Goal: Task Accomplishment & Management: Use online tool/utility

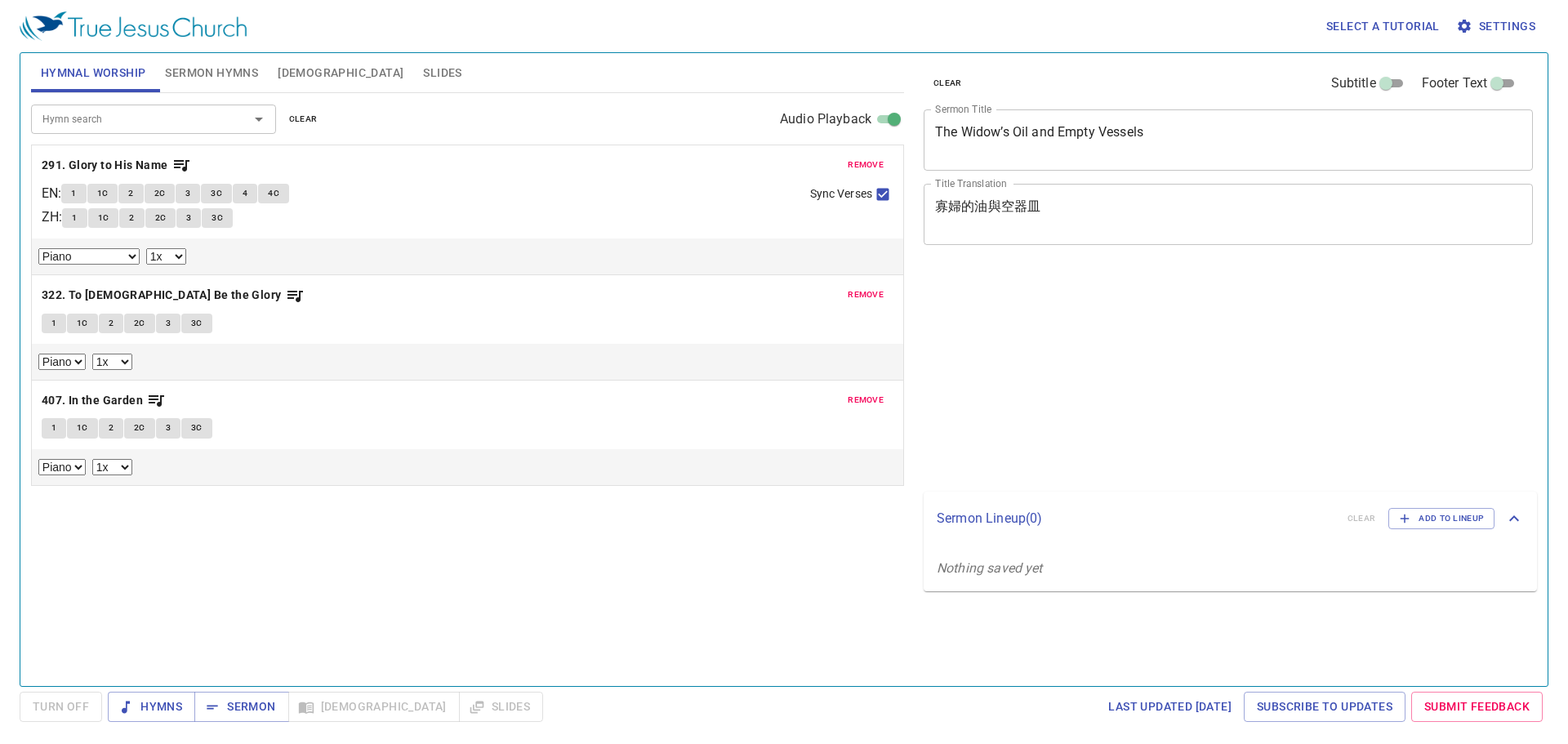
select select "1"
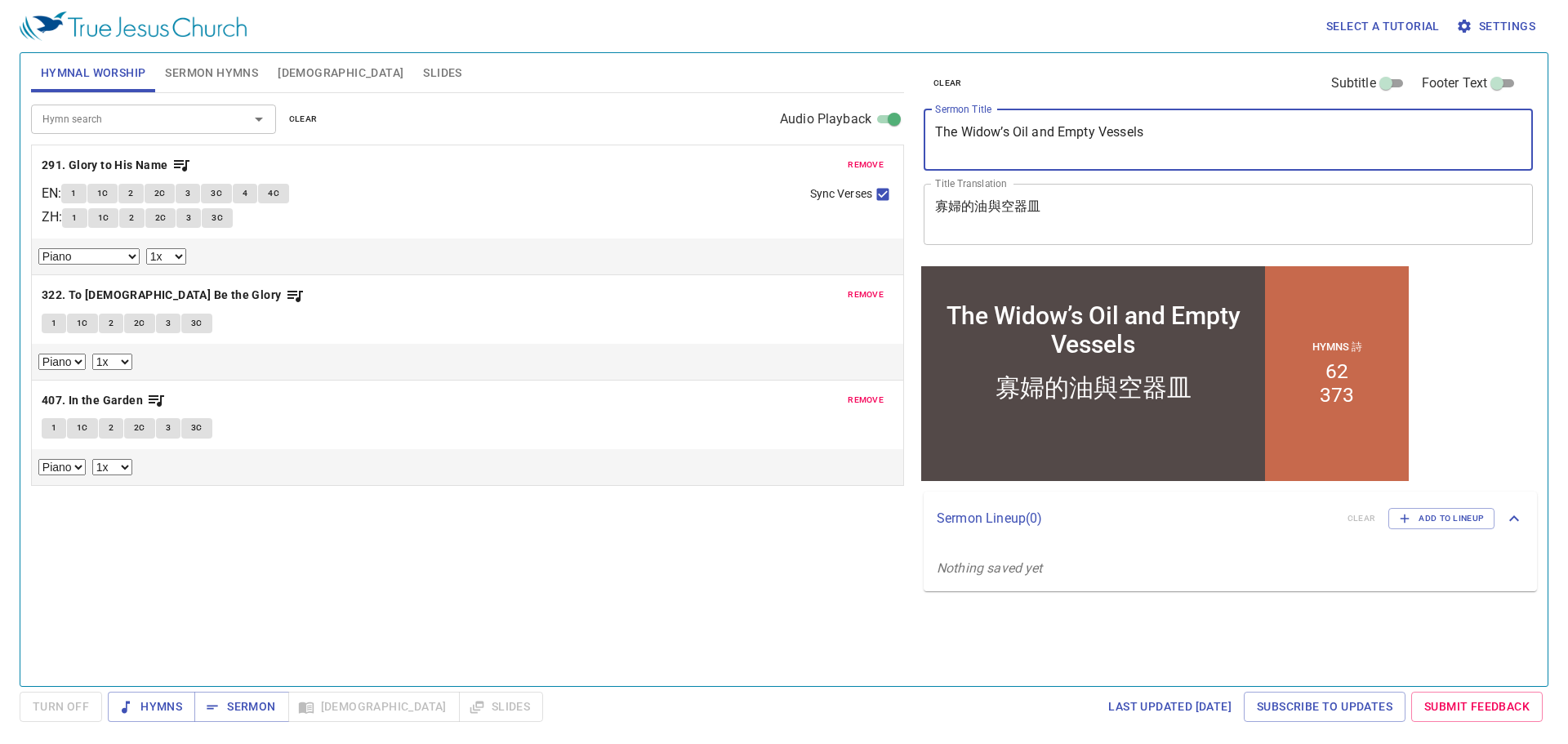
drag, startPoint x: 1167, startPoint y: 132, endPoint x: 916, endPoint y: 136, distance: 251.0
click at [916, 136] on div "clear Subtitle Footer Text Sermon Title The Widow’s Oil and Empty Vessels x Ser…" at bounding box center [1226, 362] width 633 height 633
paste textarea "Uplifted by Love, Faith, & Unity"
type textarea "Uplifted by Love, Faith, & Unity"
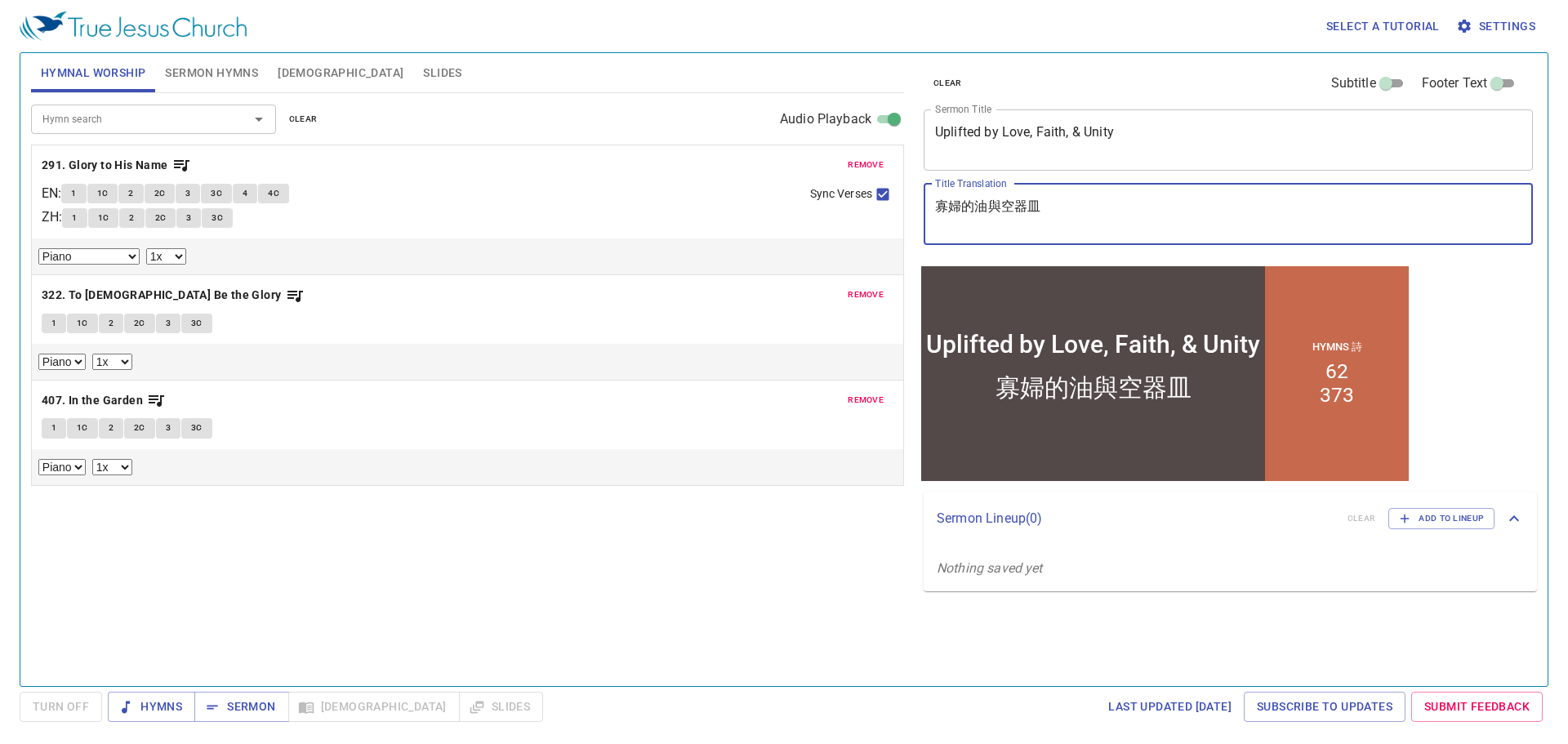
drag, startPoint x: 1095, startPoint y: 205, endPoint x: 866, endPoint y: 197, distance: 229.1
click at [866, 197] on div "Hymnal Worship Sermon Hymns Bible Slides Hymn search Hymn search clear Audio Pl…" at bounding box center [783, 362] width 1519 height 633
paste textarea "被愛心信心同心攙扶"
type textarea "被愛心信心同心攙扶"
click at [876, 158] on span "remove" at bounding box center [866, 165] width 36 height 15
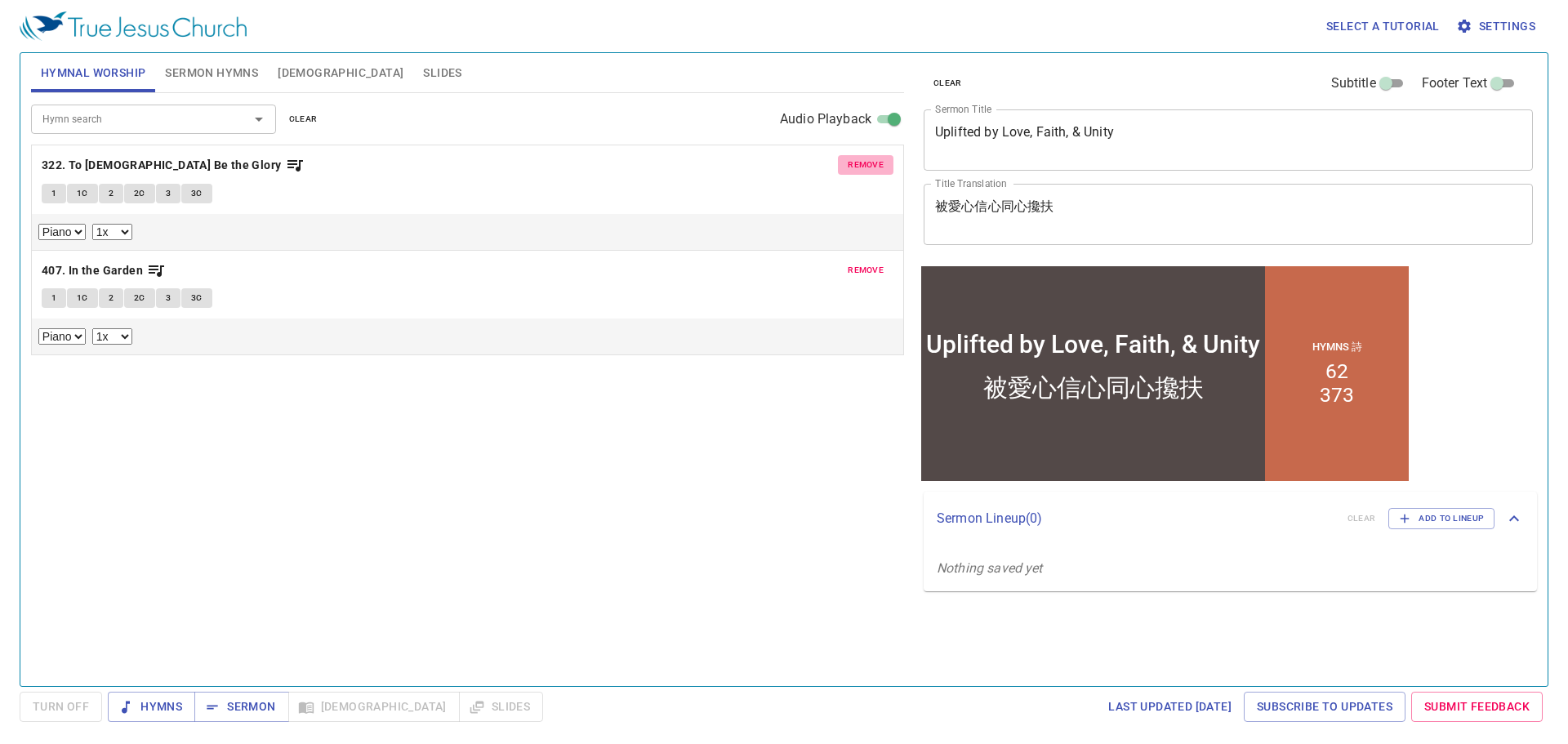
click at [876, 158] on span "remove" at bounding box center [866, 165] width 36 height 15
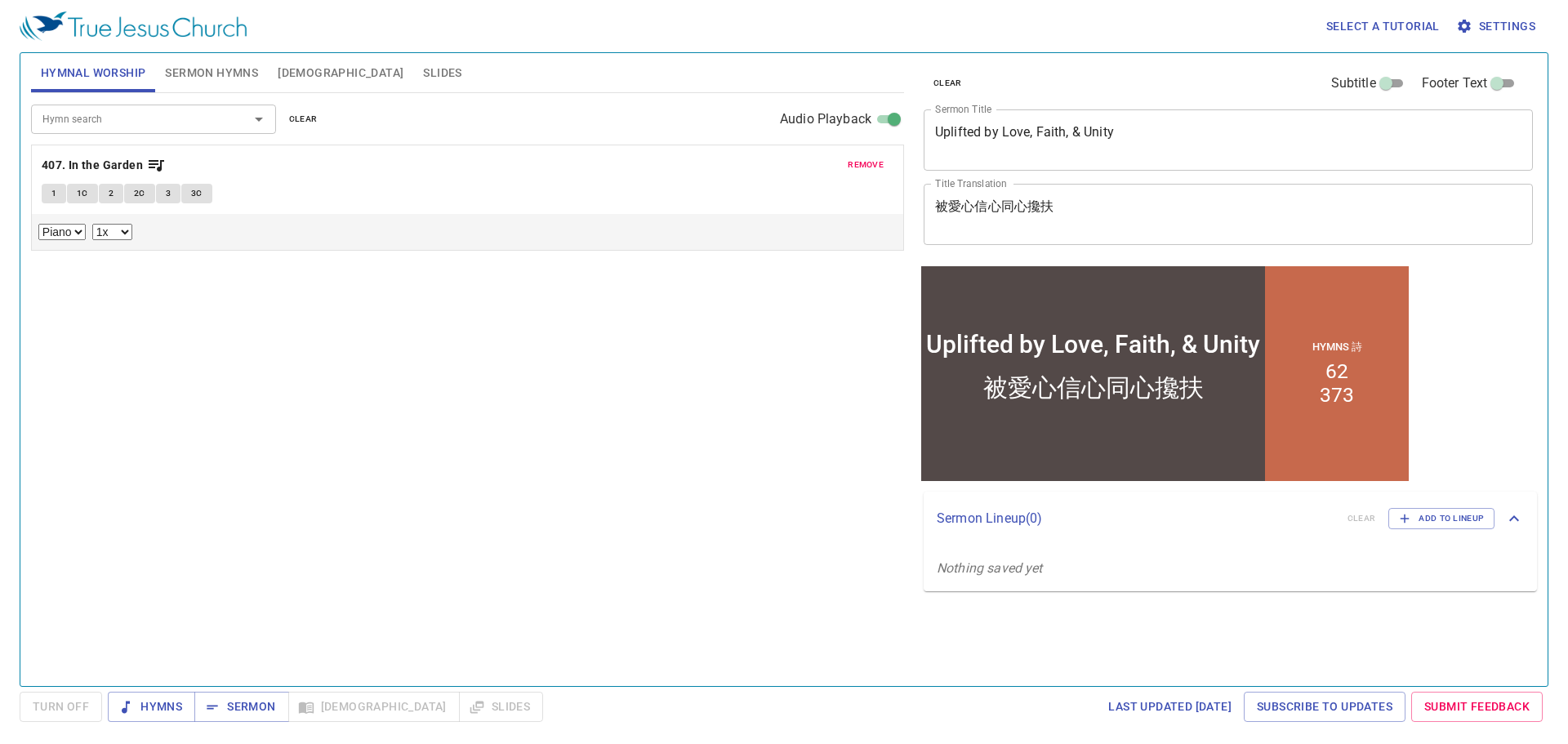
click at [876, 158] on span "remove" at bounding box center [866, 165] width 36 height 15
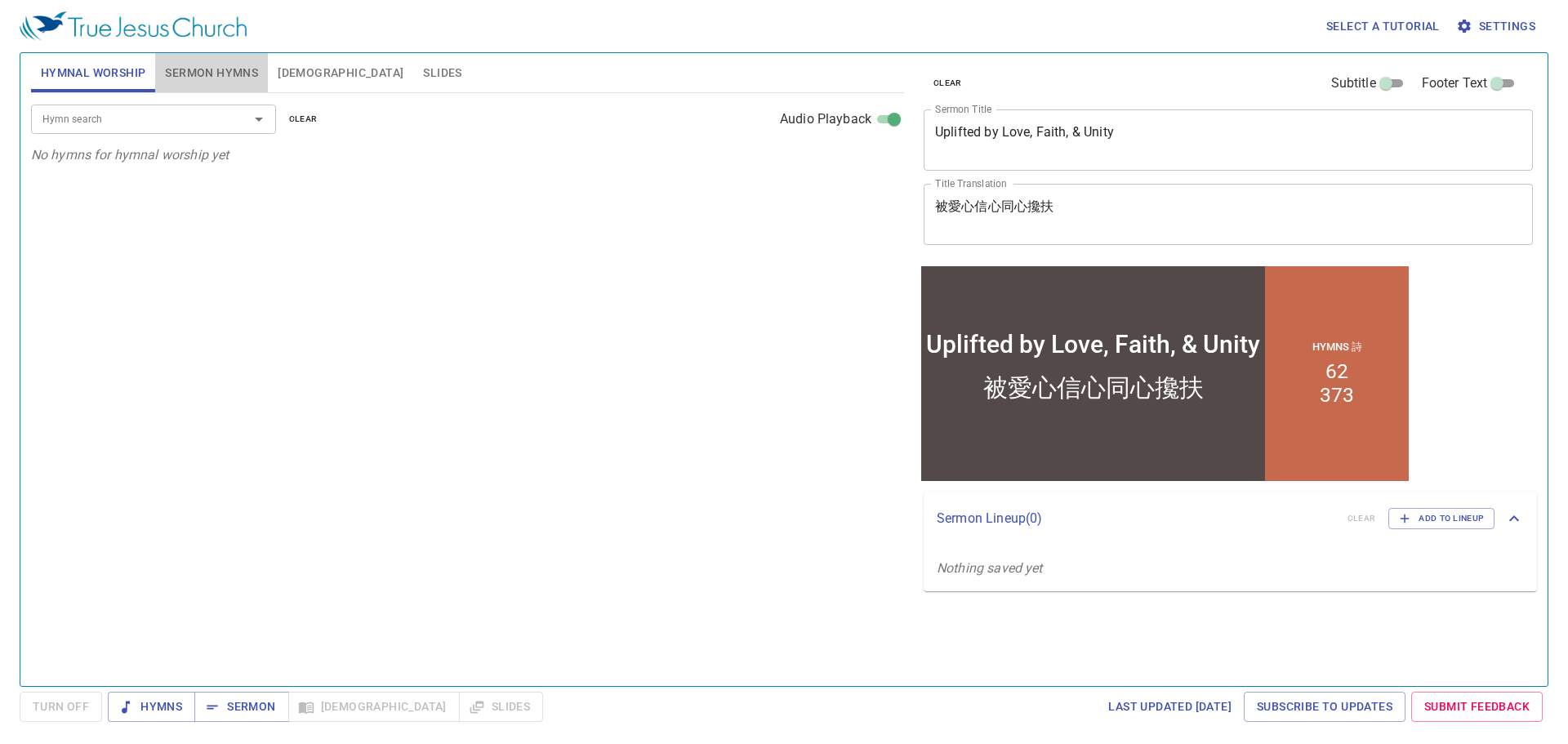
click at [216, 72] on span "Sermon Hymns" at bounding box center [211, 73] width 93 height 20
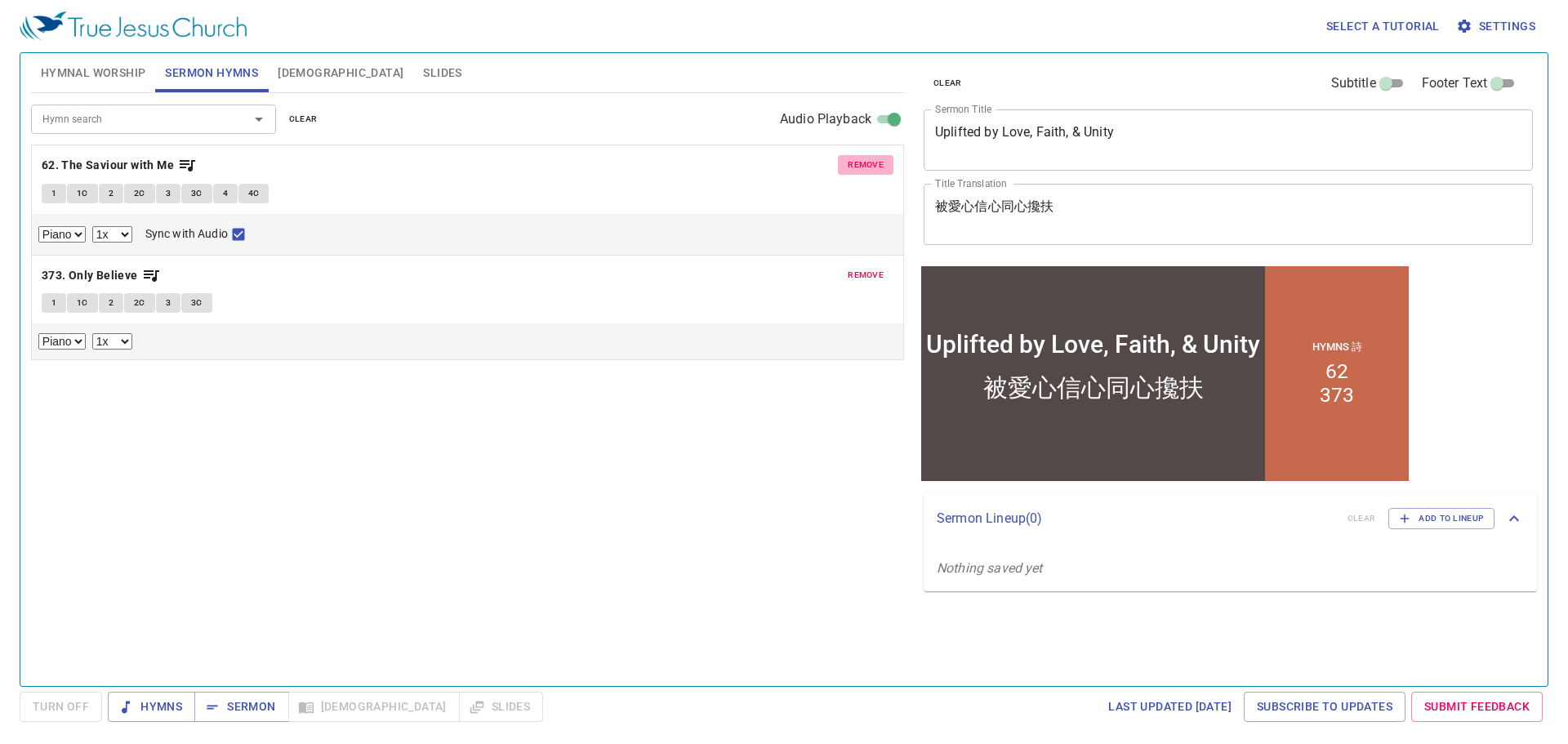
click at [855, 166] on span "remove" at bounding box center [866, 165] width 36 height 15
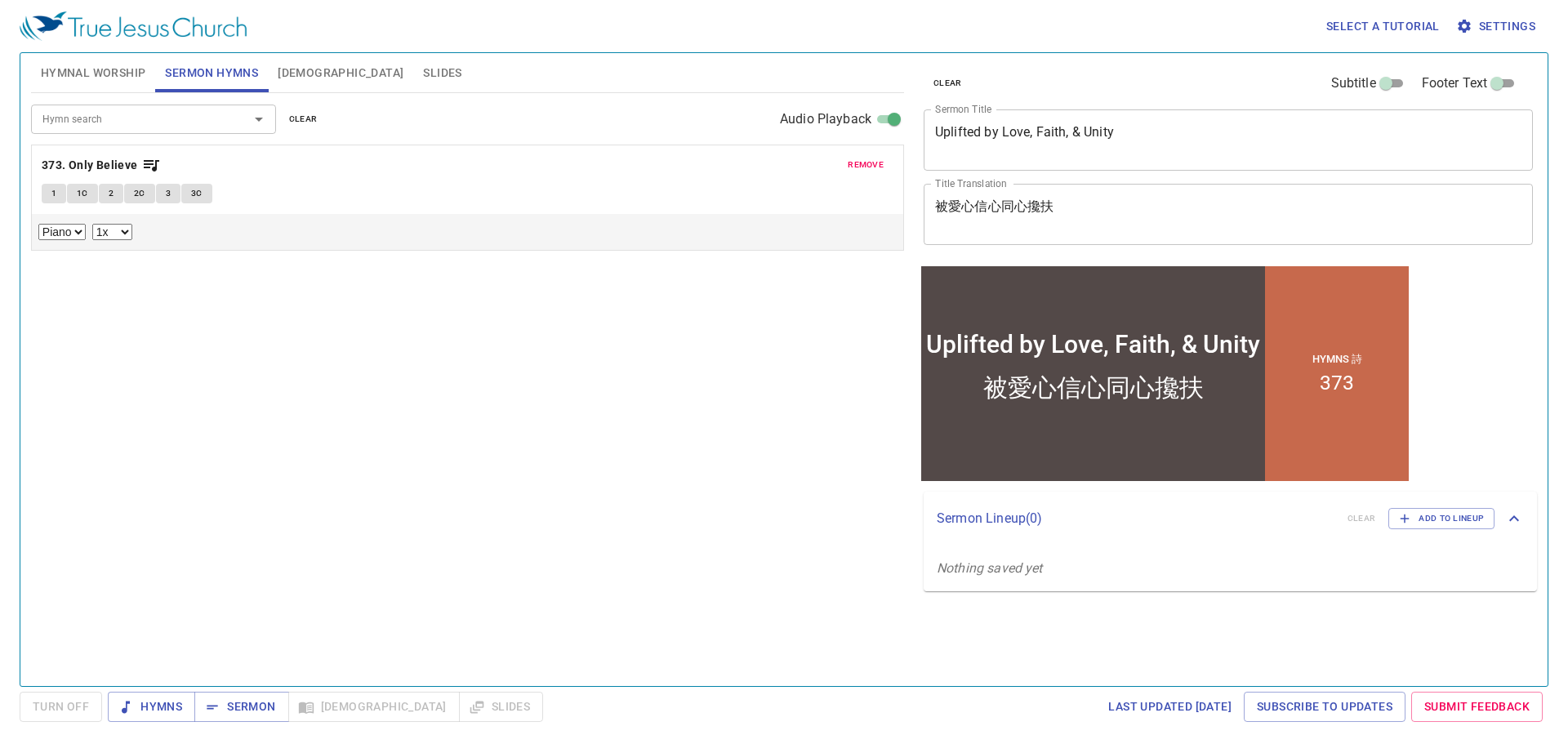
click at [855, 166] on span "remove" at bounding box center [866, 165] width 36 height 15
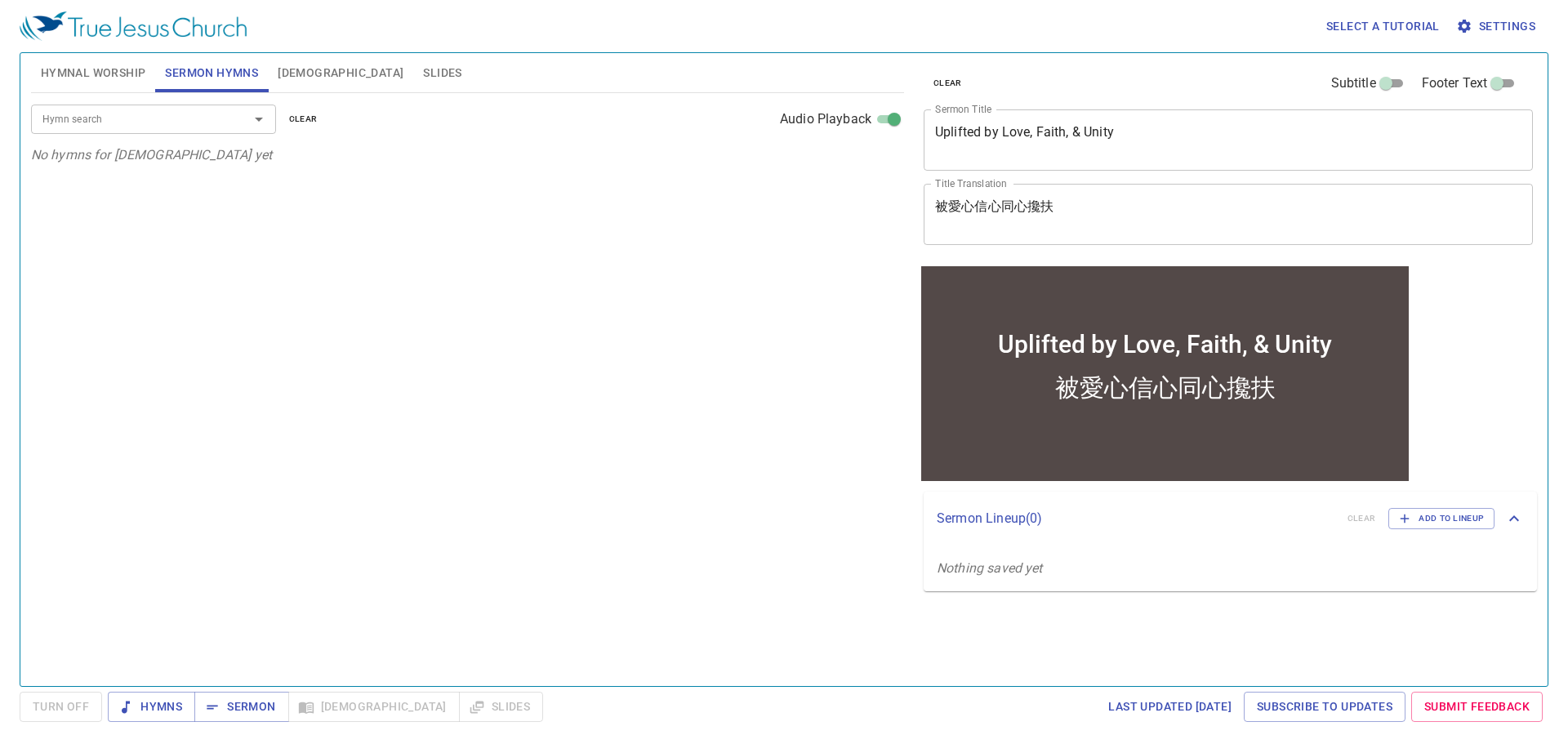
click at [176, 127] on input "Hymn search" at bounding box center [130, 119] width 187 height 19
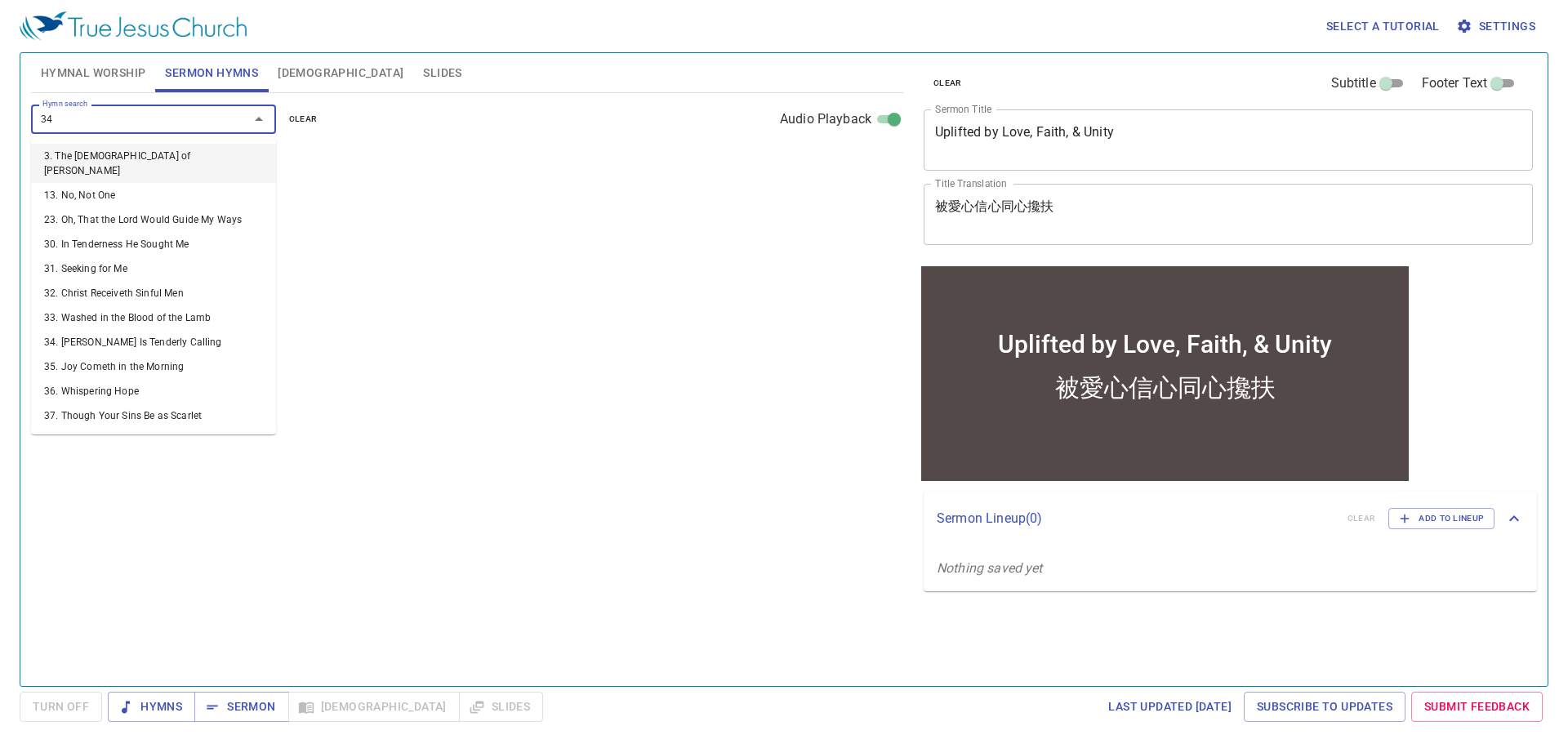
type input "343"
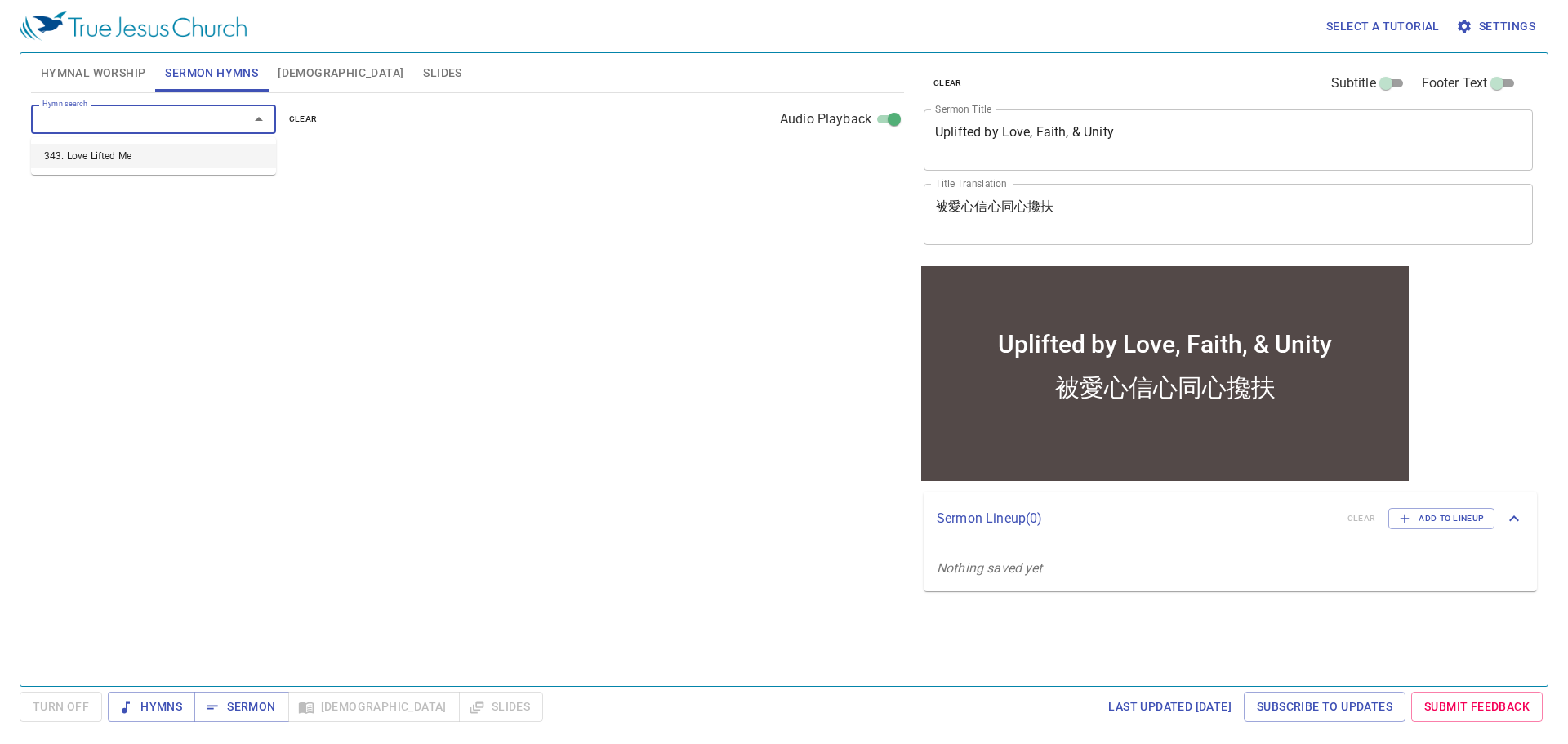
select select "1"
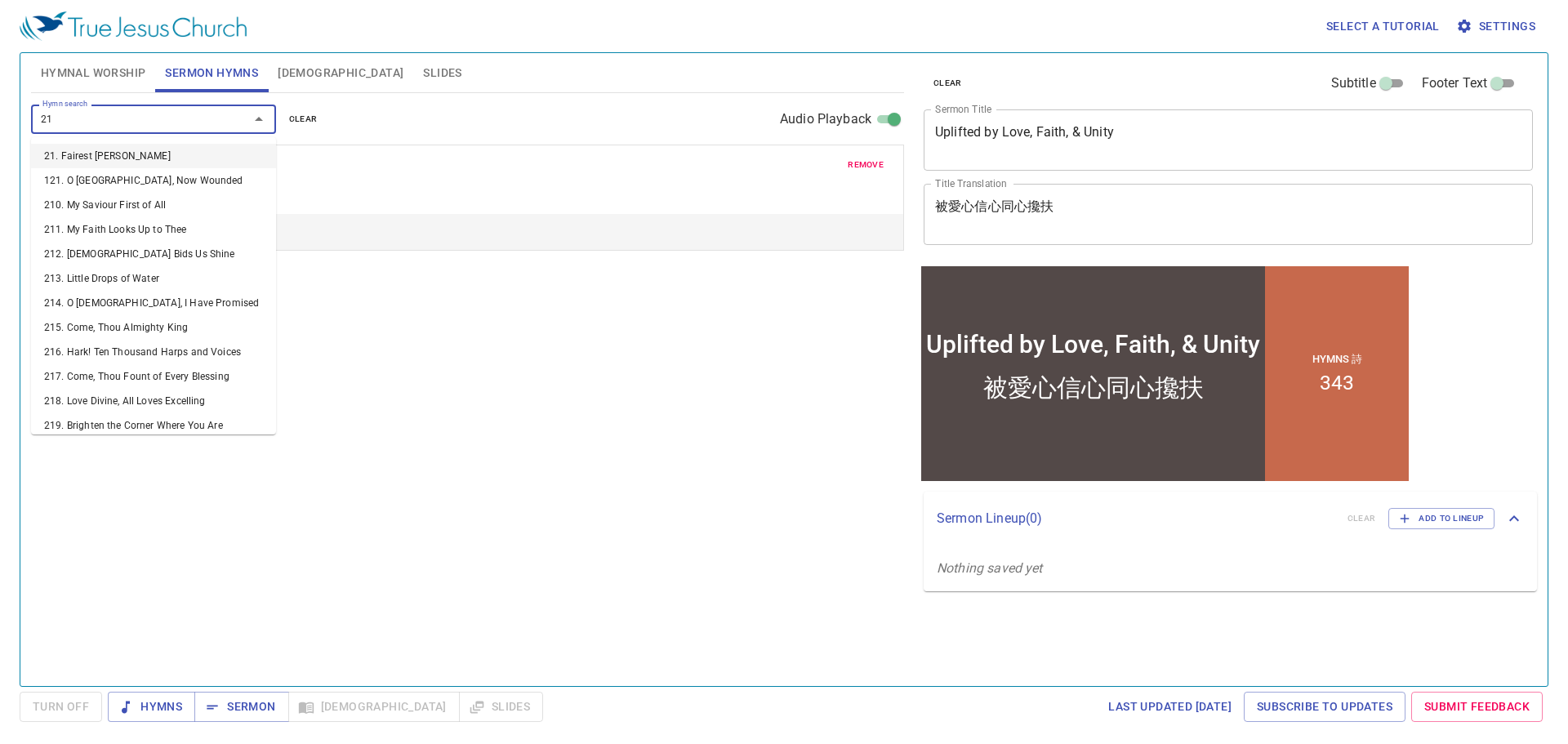
type input "219"
select select "1"
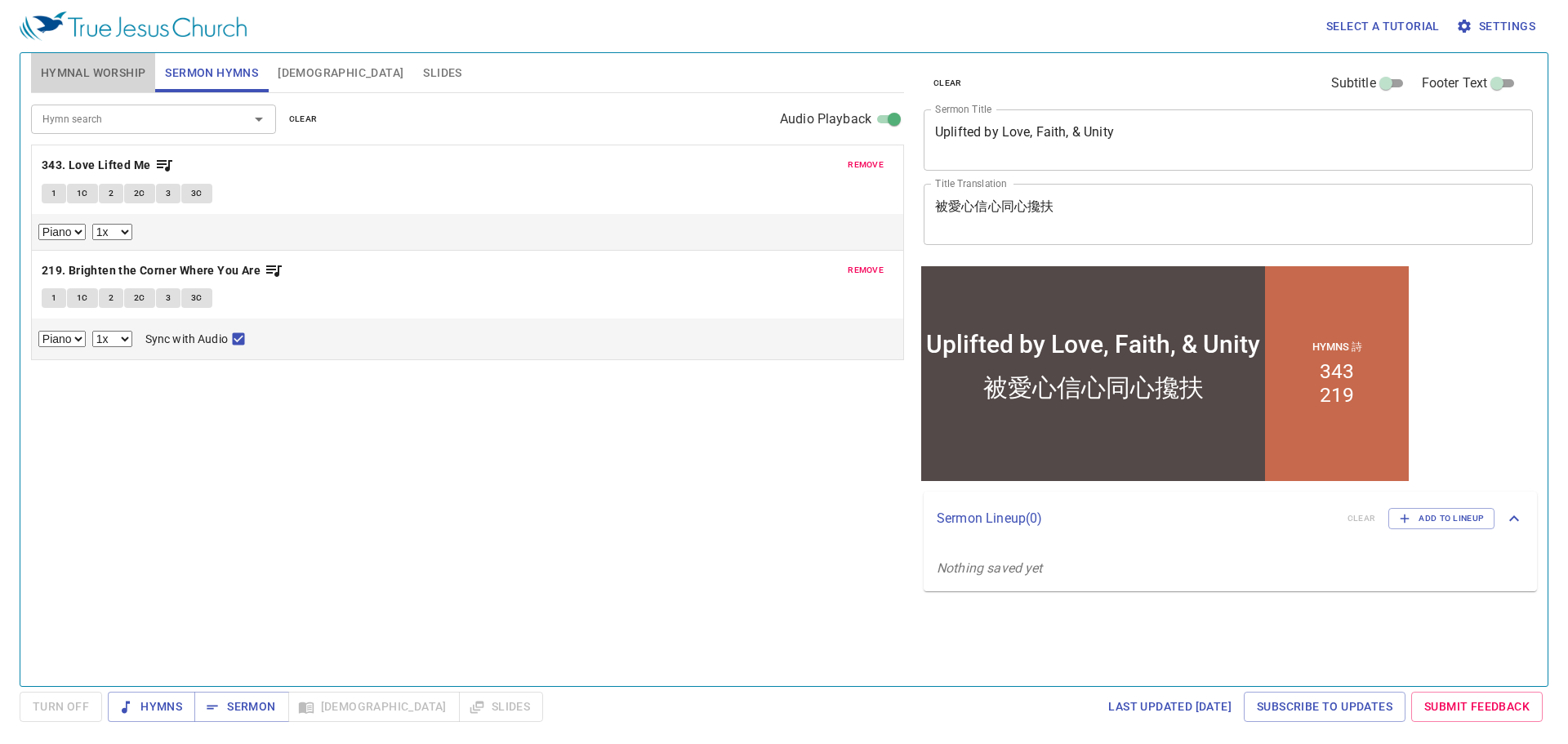
click at [143, 74] on span "Hymnal Worship" at bounding box center [94, 73] width 106 height 20
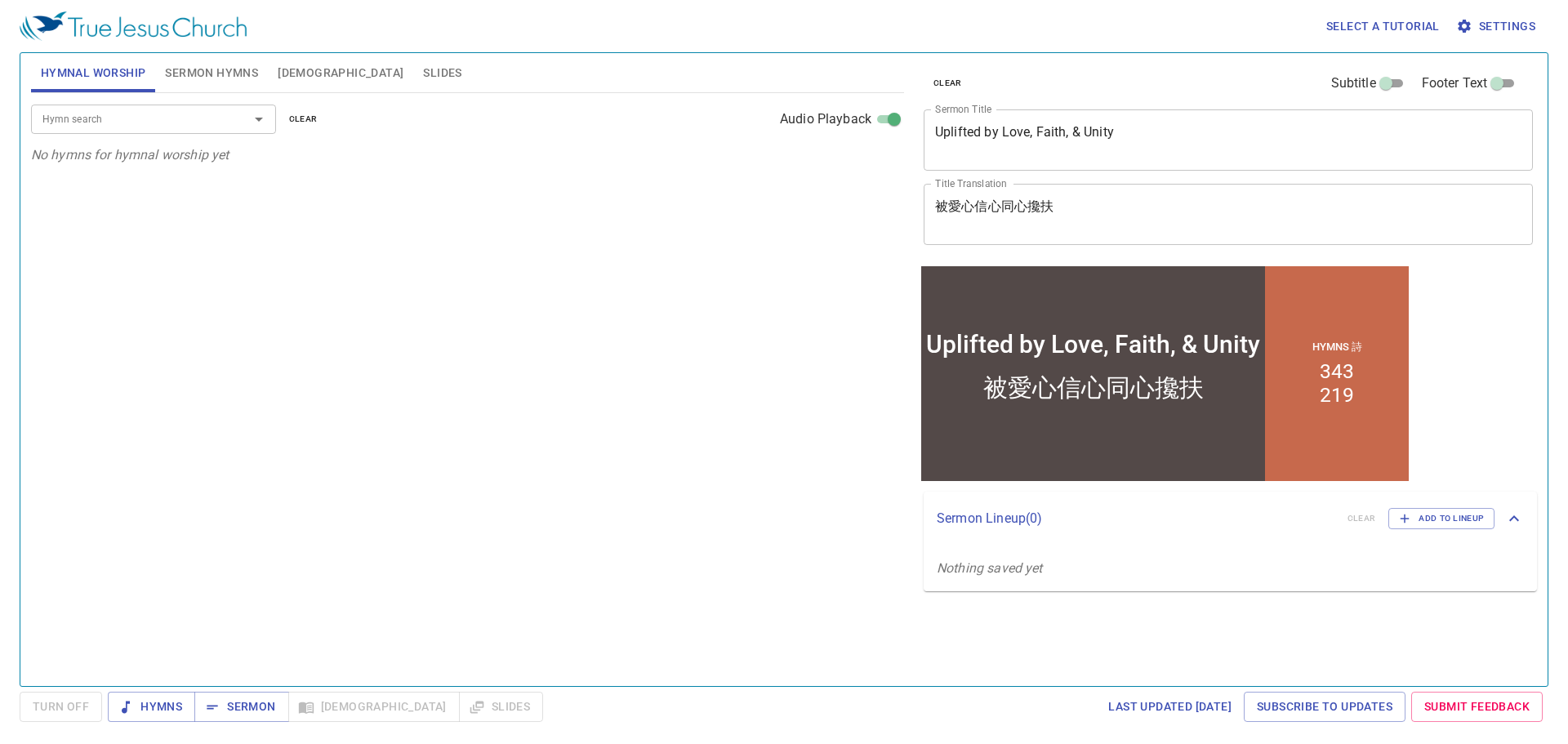
click at [145, 115] on input "Hymn search" at bounding box center [130, 119] width 187 height 19
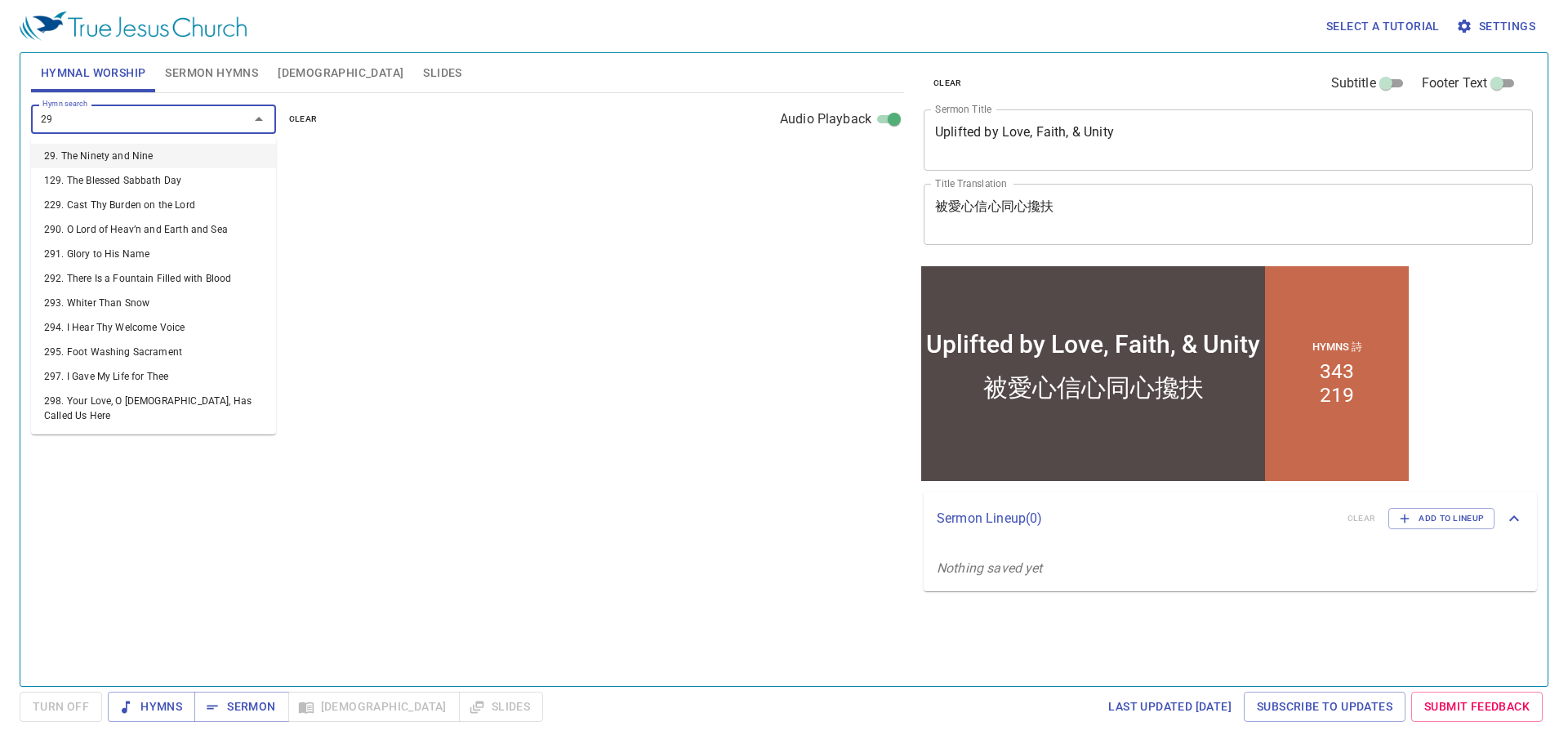
type input "291"
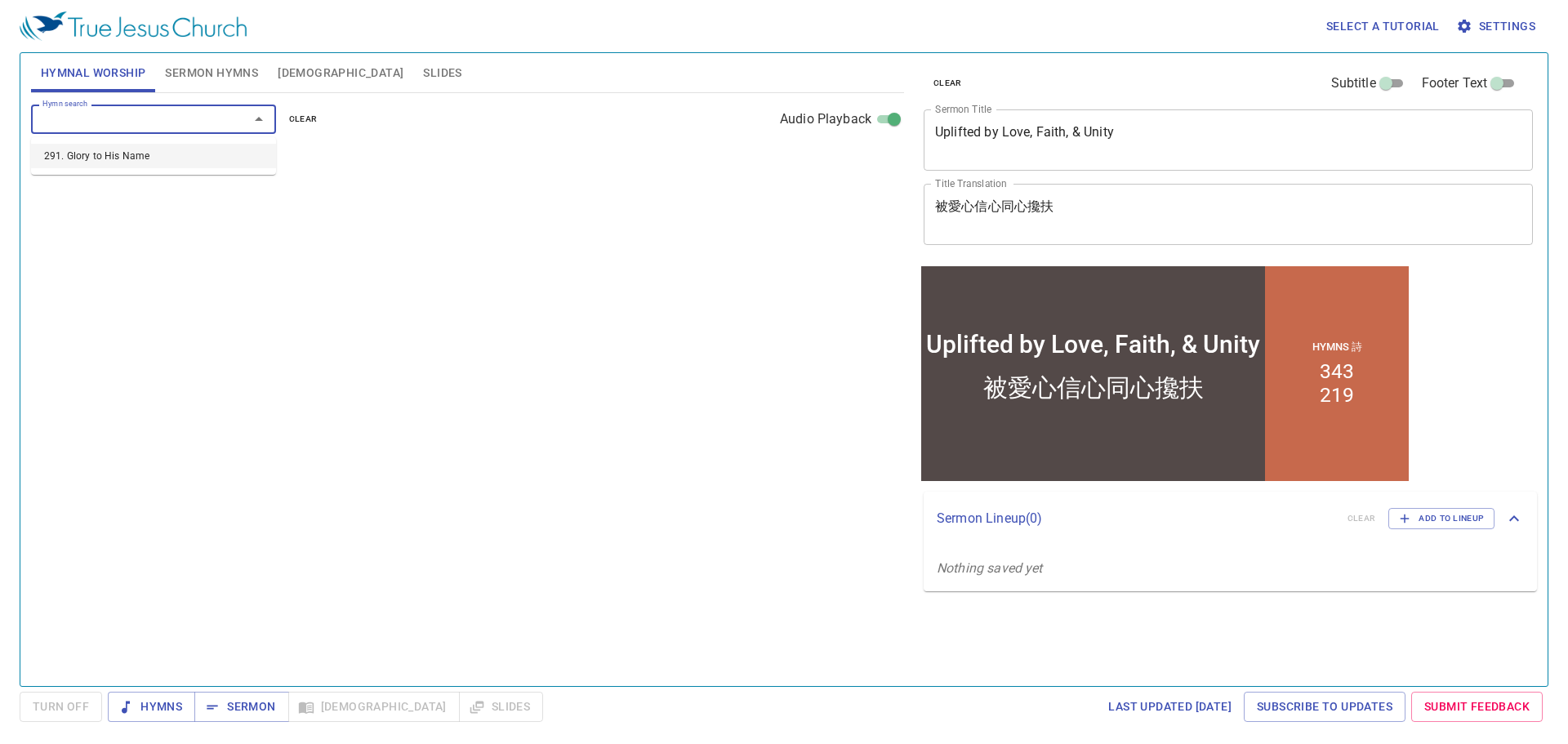
select select "1"
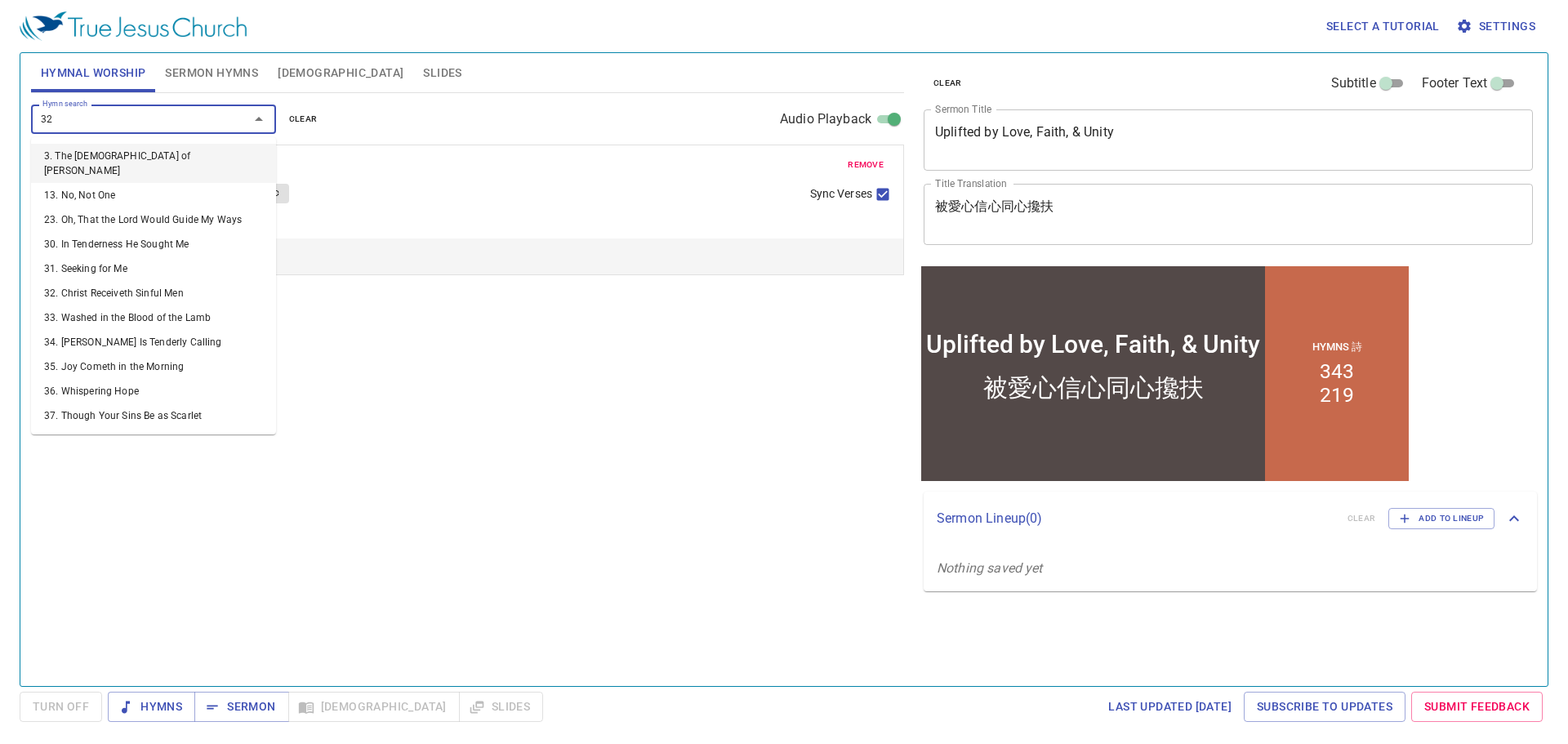
type input "322"
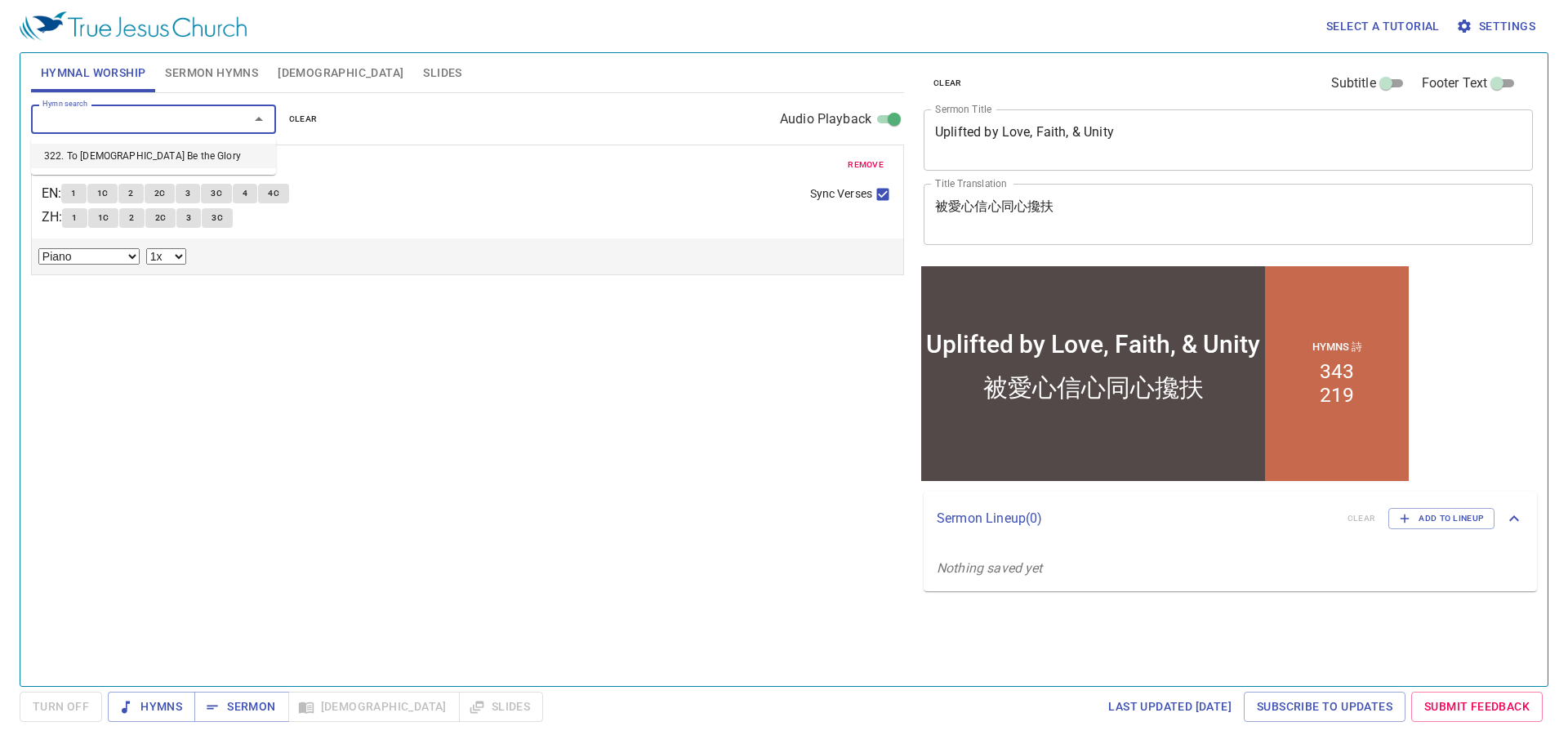
select select "1"
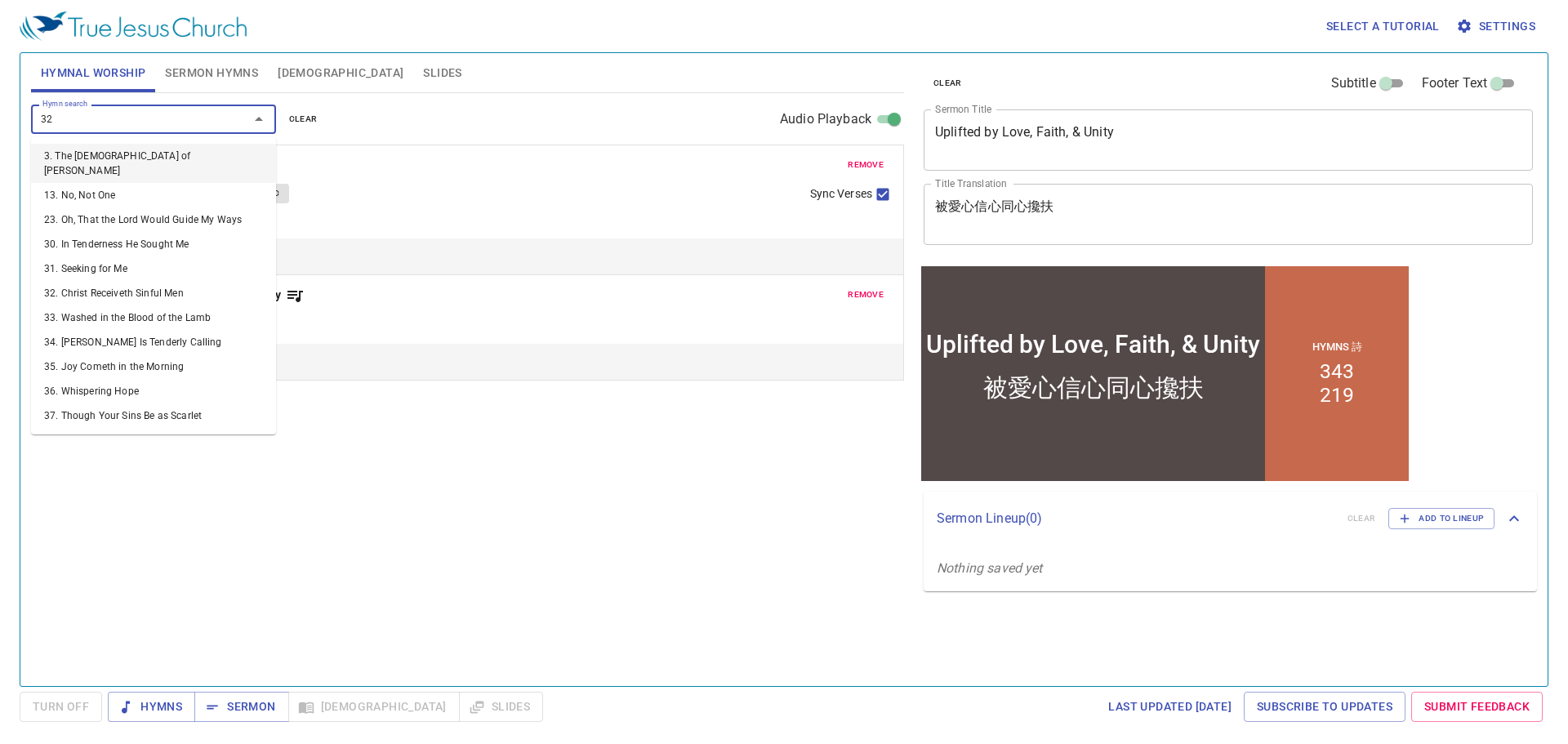
type input "323"
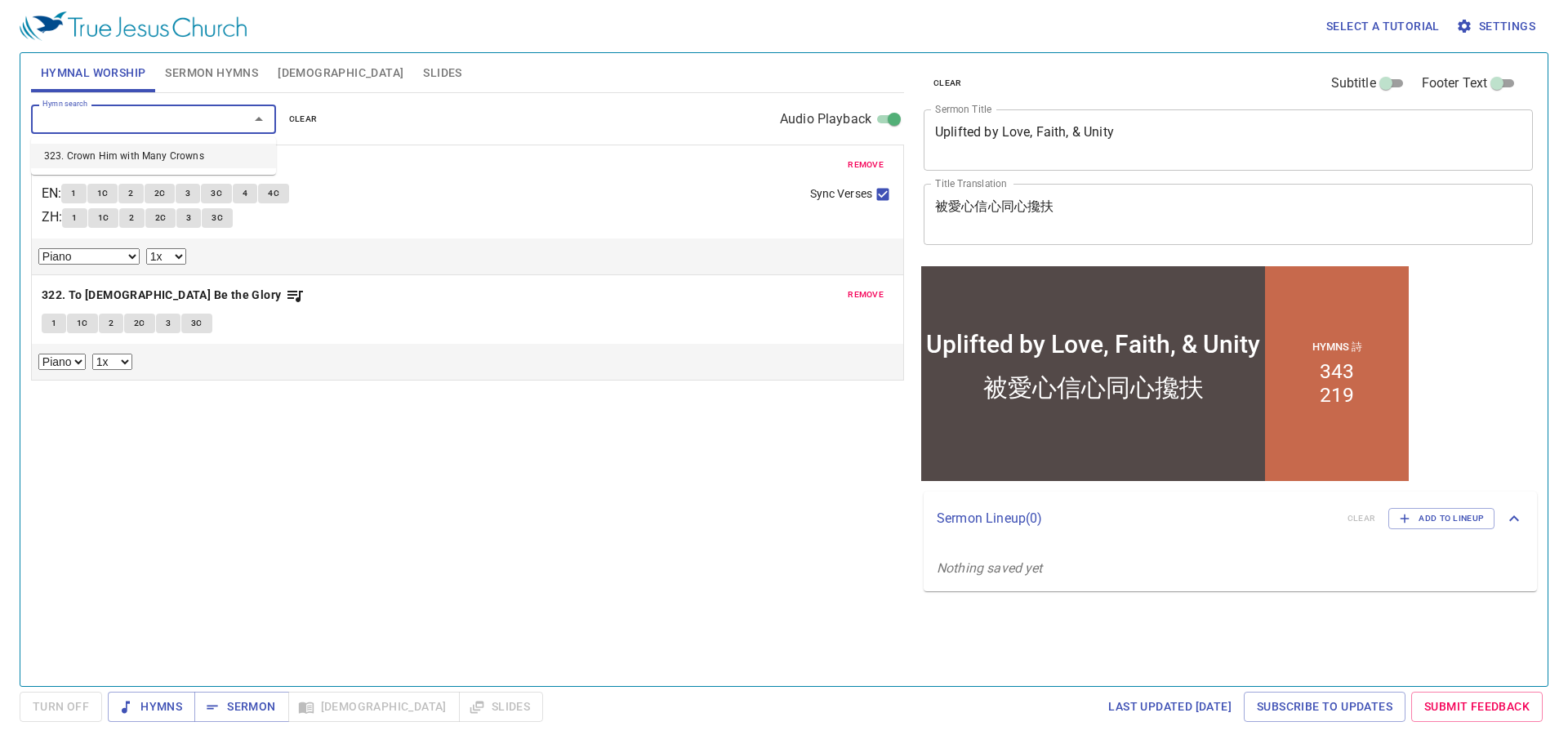
select select "1"
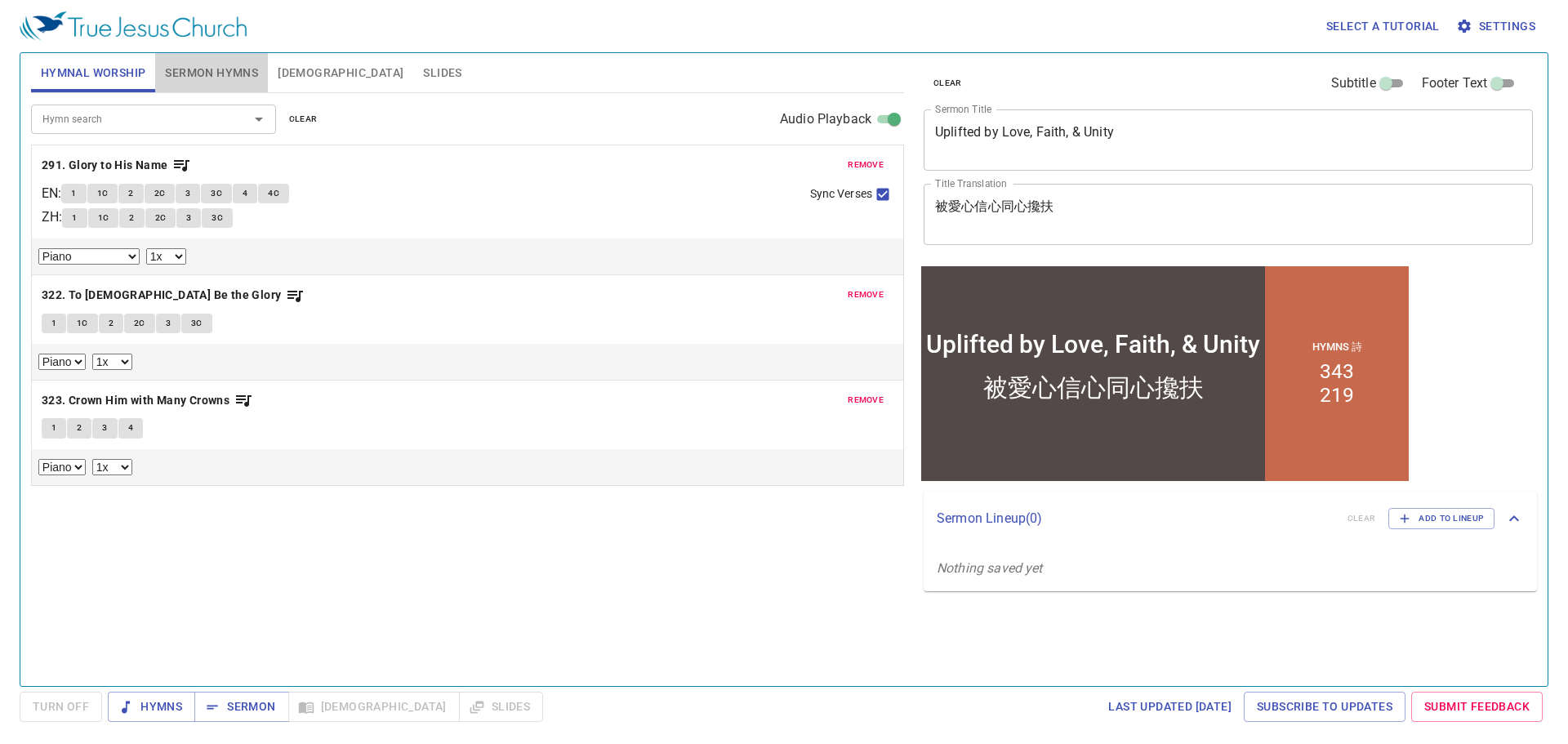
click at [228, 75] on span "Sermon Hymns" at bounding box center [211, 73] width 93 height 20
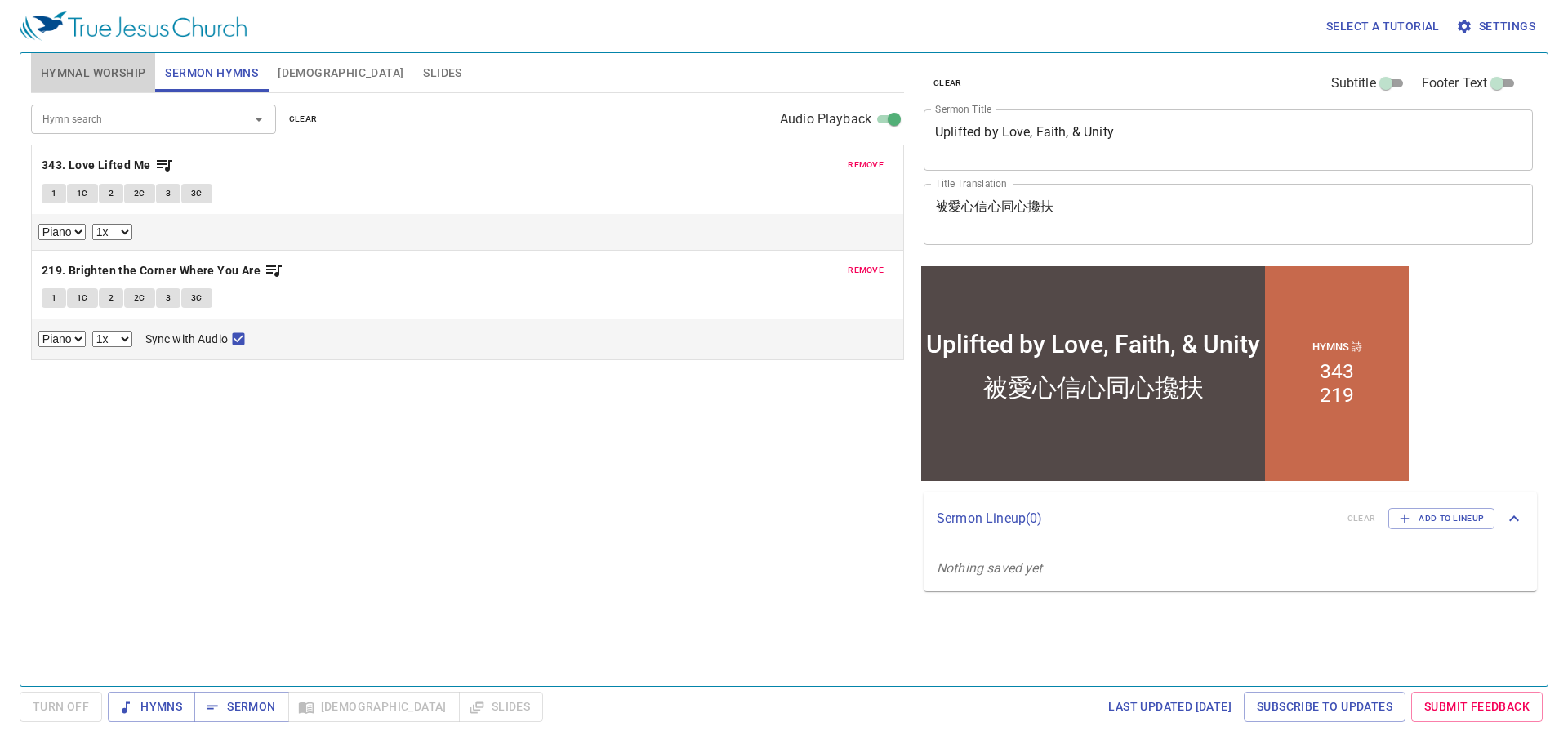
click at [116, 76] on span "Hymnal Worship" at bounding box center [94, 73] width 106 height 20
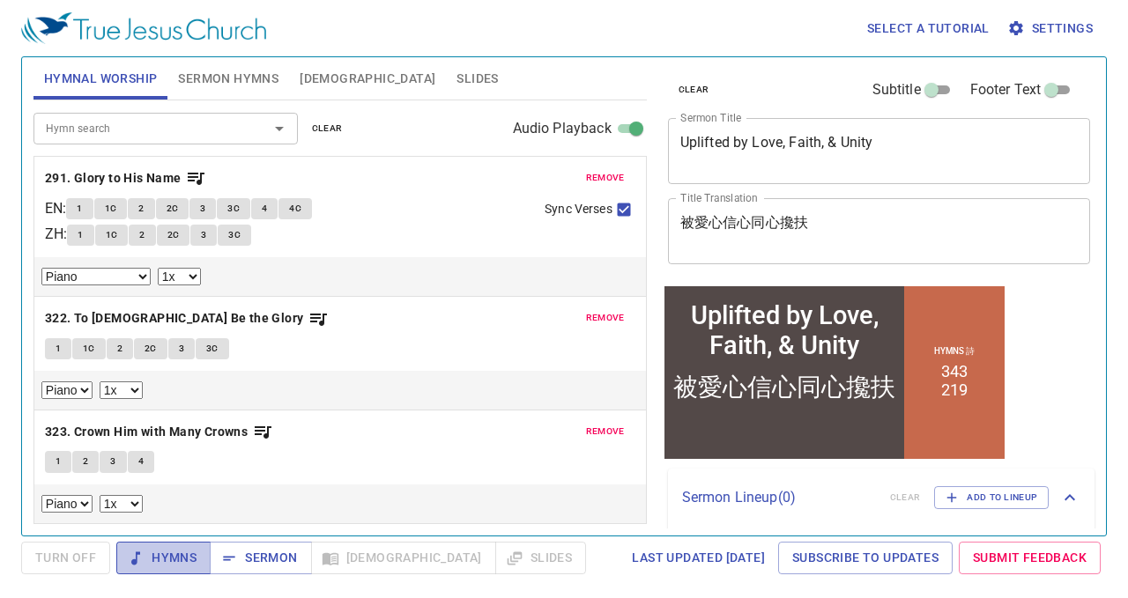
click at [174, 554] on span "Hymns" at bounding box center [163, 558] width 66 height 22
click at [167, 177] on b "291. Glory to His Name" at bounding box center [113, 178] width 137 height 22
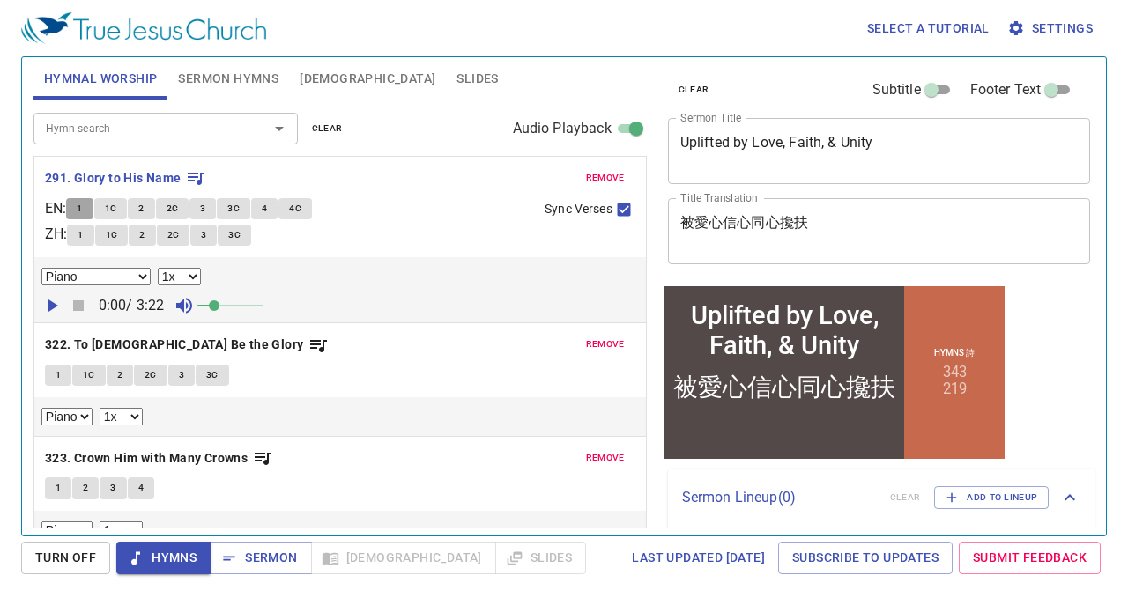
click at [90, 206] on button "1" at bounding box center [79, 208] width 26 height 21
click at [43, 300] on icon "button" at bounding box center [51, 305] width 21 height 21
click at [231, 300] on span at bounding box center [231, 305] width 11 height 11
click at [117, 209] on span "1C" at bounding box center [111, 209] width 12 height 16
click at [144, 207] on span "2" at bounding box center [140, 209] width 5 height 16
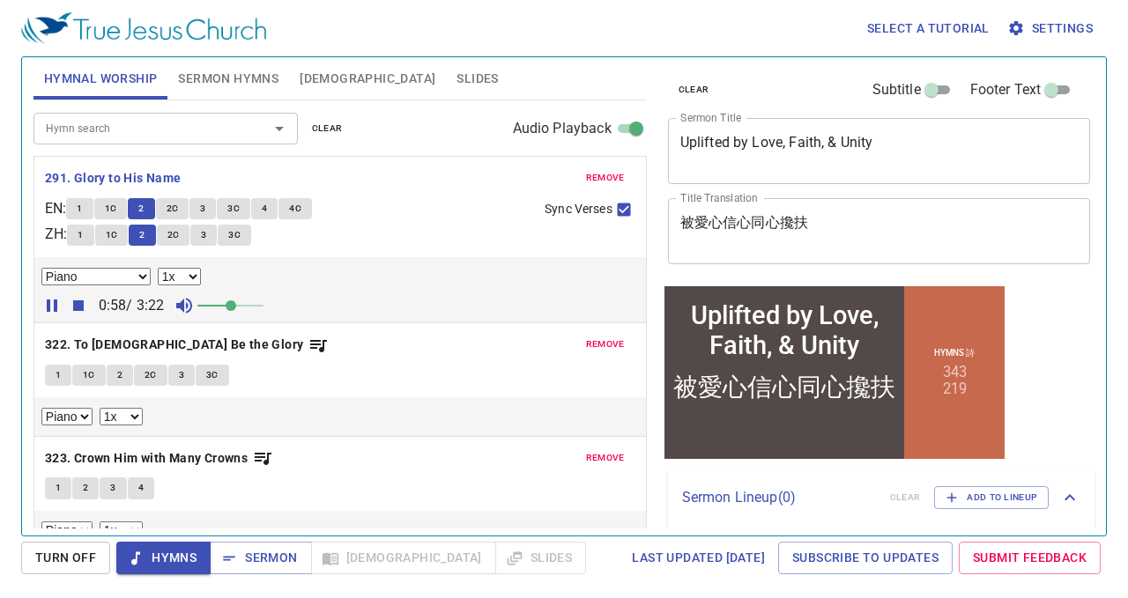
click at [190, 274] on select "0.6x 0.7x 0.8x 0.9x 1x 1.1x 1.2x 1.3x 1.4x 1.5x 1.7x 2x" at bounding box center [179, 277] width 43 height 18
click at [158, 268] on select "0.6x 0.7x 0.8x 0.9x 1x 1.1x 1.2x 1.3x 1.4x 1.5x 1.7x 2x" at bounding box center [179, 277] width 43 height 18
click at [182, 274] on select "0.6x 0.7x 0.8x 0.9x 1x 1.1x 1.2x 1.3x 1.4x 1.5x 1.7x 2x" at bounding box center [179, 277] width 43 height 18
select select "1.1"
click at [158, 268] on select "0.6x 0.7x 0.8x 0.9x 1x 1.1x 1.2x 1.3x 1.4x 1.5x 1.7x 2x" at bounding box center [179, 277] width 43 height 18
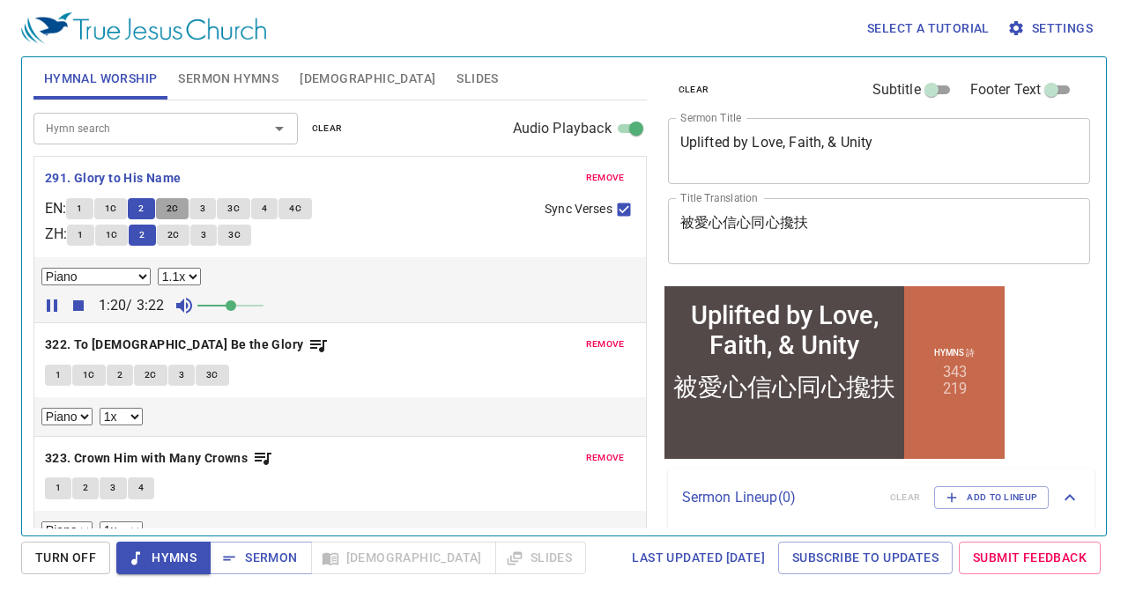
click at [179, 207] on span "2C" at bounding box center [173, 209] width 12 height 16
click at [203, 207] on button "3" at bounding box center [202, 208] width 26 height 21
click at [240, 216] on span "3C" at bounding box center [233, 209] width 12 height 16
click at [267, 212] on span "4" at bounding box center [264, 209] width 5 height 16
click at [301, 203] on span "4C" at bounding box center [295, 209] width 12 height 16
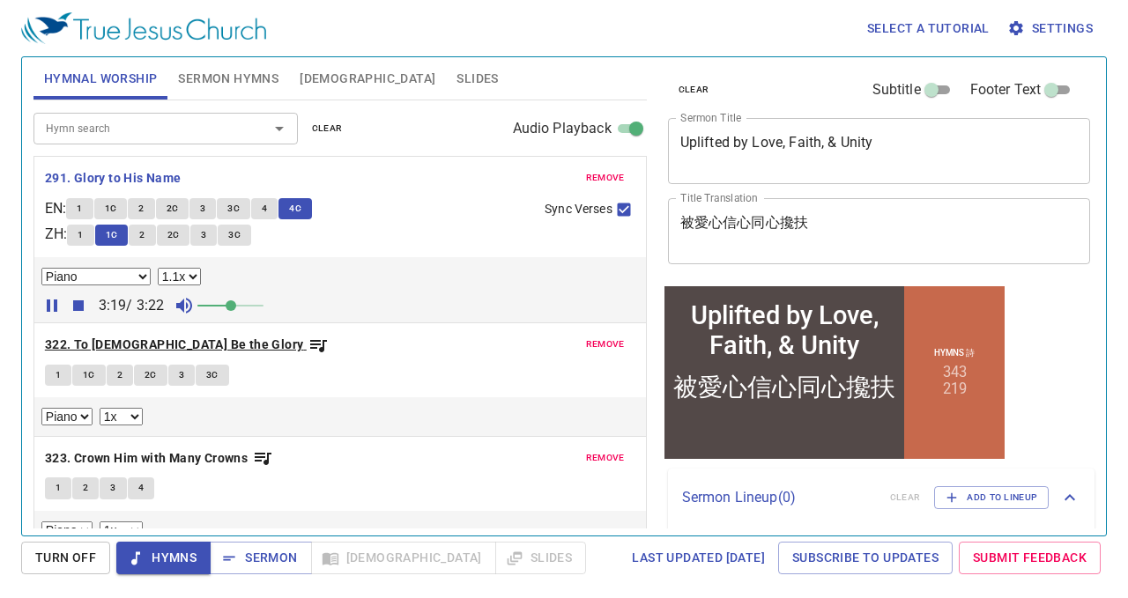
click at [148, 339] on b "322. To [DEMOGRAPHIC_DATA] Be the Glory" at bounding box center [174, 345] width 259 height 22
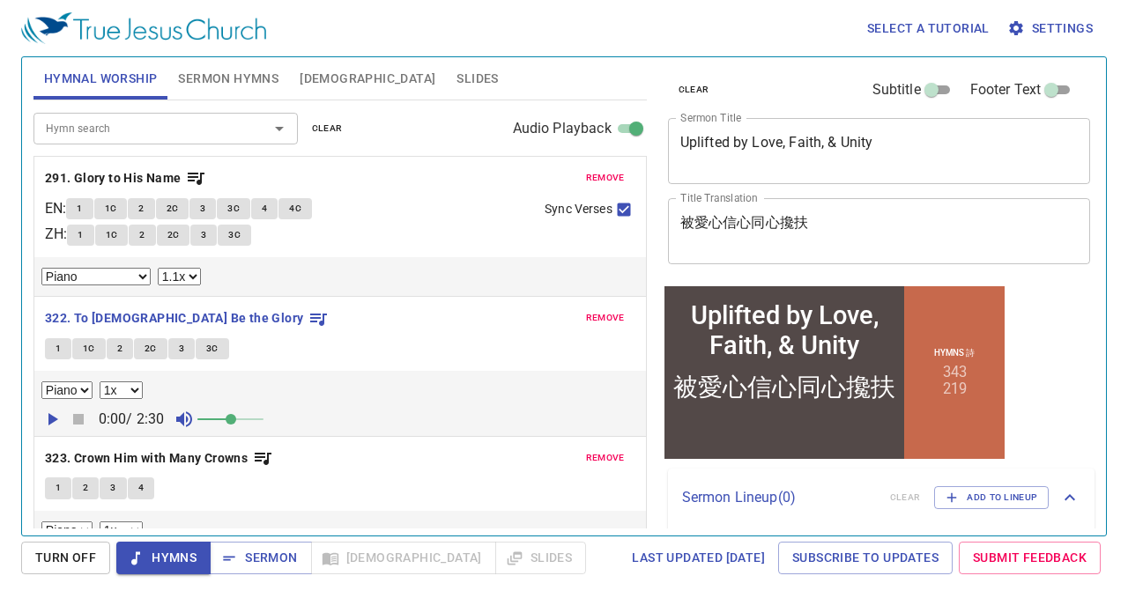
click at [50, 342] on button "1" at bounding box center [58, 348] width 26 height 21
click at [51, 411] on icon "button" at bounding box center [51, 419] width 21 height 21
click at [86, 349] on span "1C" at bounding box center [89, 349] width 12 height 16
click at [121, 343] on span "2" at bounding box center [119, 349] width 5 height 16
click at [152, 352] on span "2C" at bounding box center [150, 349] width 12 height 16
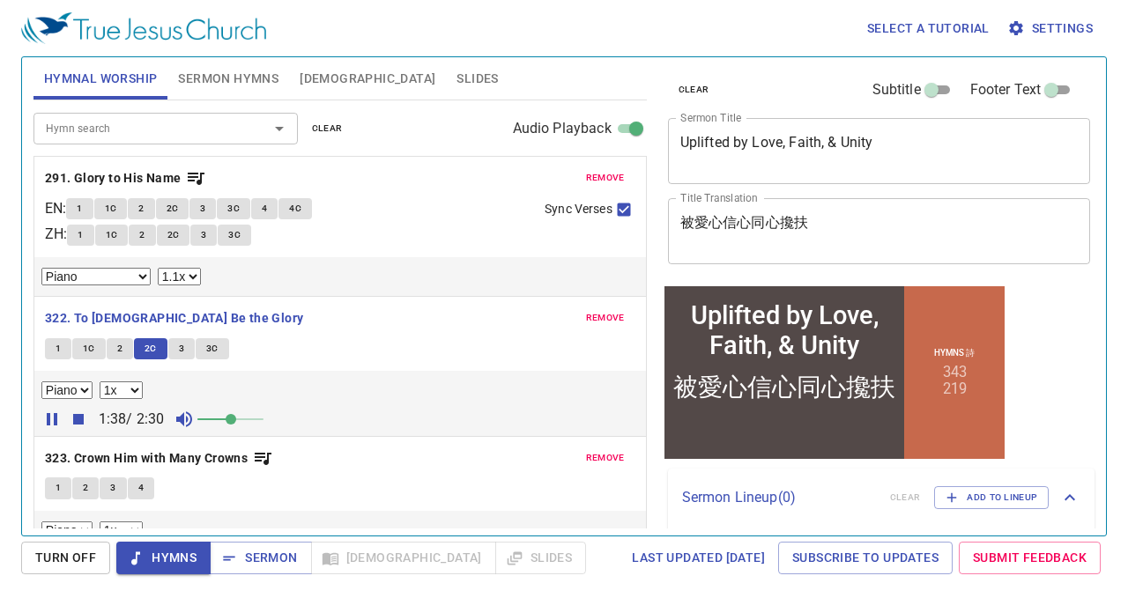
click at [179, 353] on span "3" at bounding box center [181, 349] width 5 height 16
click at [210, 352] on span "3C" at bounding box center [212, 349] width 12 height 16
click at [187, 450] on b "323. Crown Him with Many Crowns" at bounding box center [146, 459] width 203 height 22
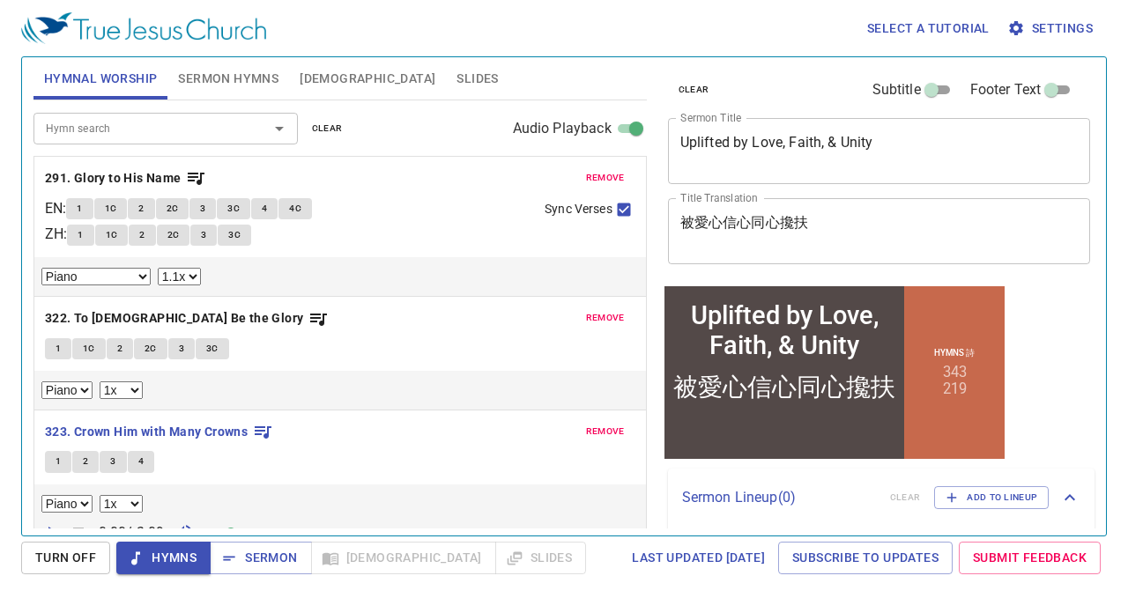
click at [64, 464] on button "1" at bounding box center [58, 461] width 26 height 21
click at [51, 528] on icon "button" at bounding box center [53, 533] width 10 height 12
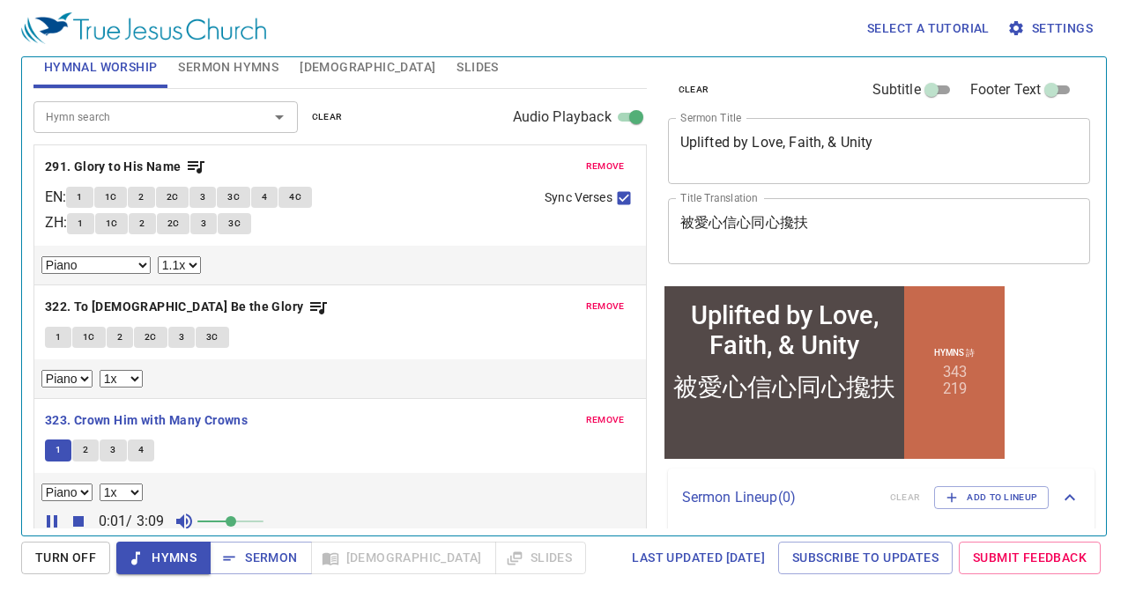
scroll to position [14, 0]
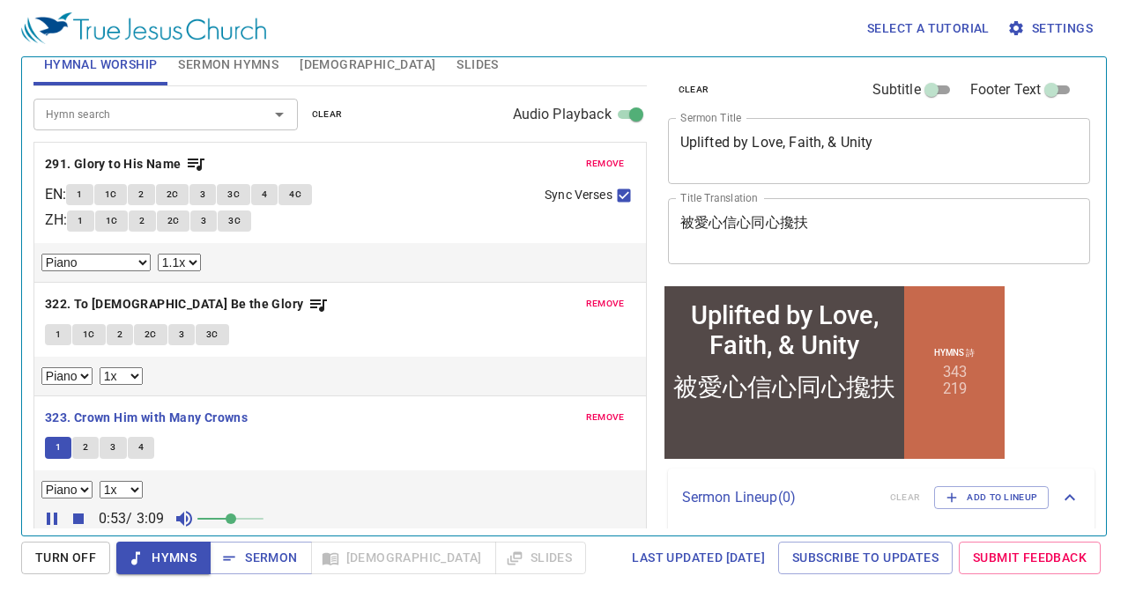
click at [86, 444] on span "2" at bounding box center [85, 448] width 5 height 16
click at [107, 443] on button "3" at bounding box center [113, 447] width 26 height 21
click at [144, 446] on button "4" at bounding box center [141, 447] width 26 height 21
click at [162, 412] on b "323. Crown Him with Many Crowns" at bounding box center [146, 418] width 203 height 22
click at [287, 561] on span "Sermon" at bounding box center [260, 558] width 73 height 22
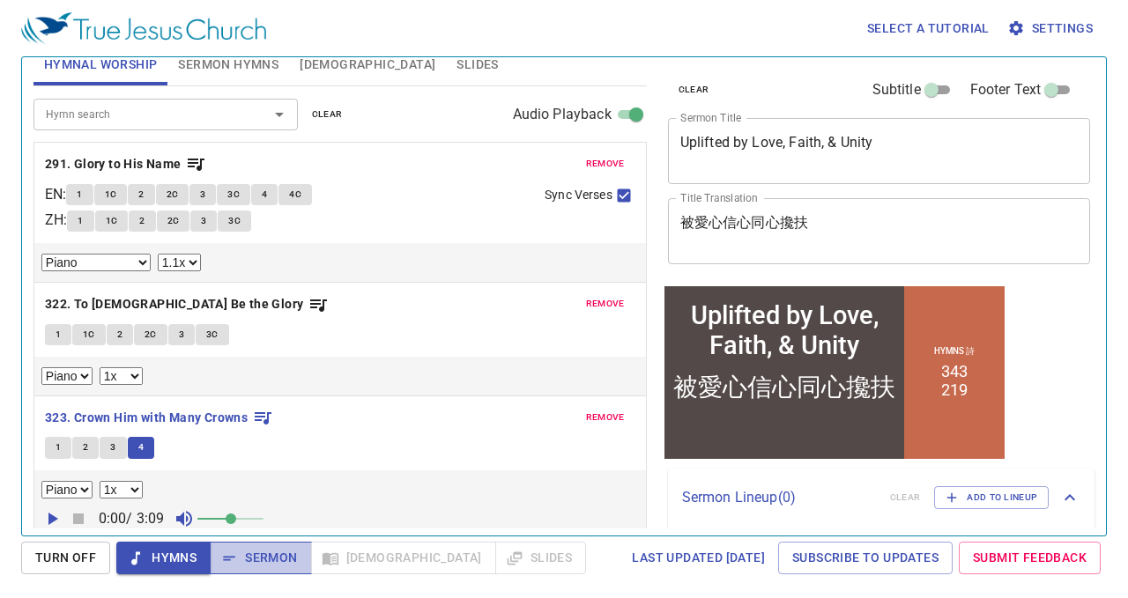
scroll to position [0, 0]
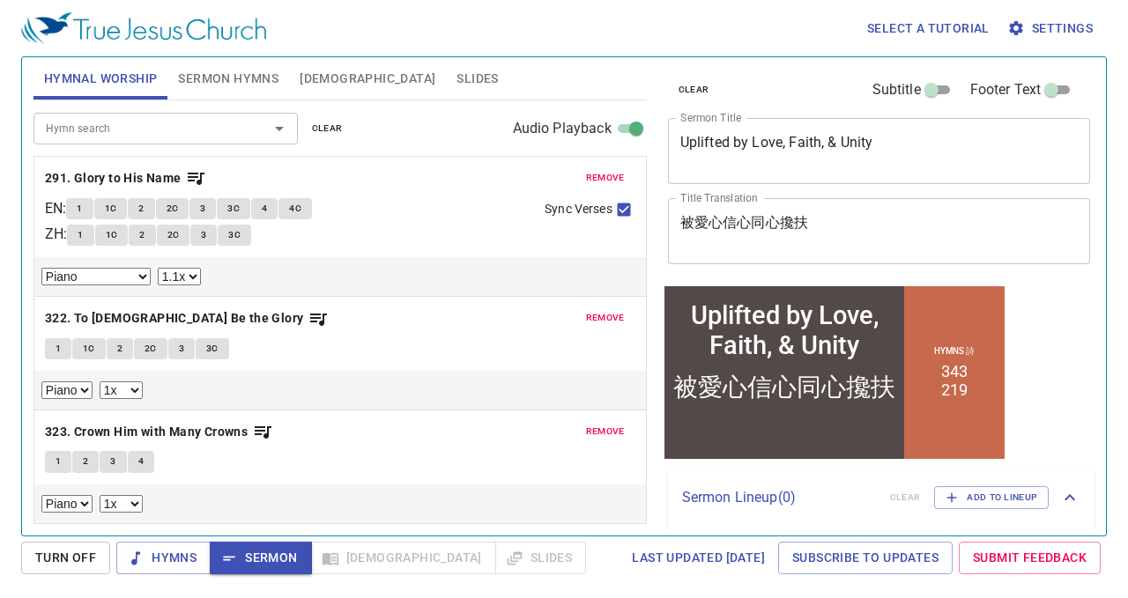
click at [260, 68] on button "Sermon Hymns" at bounding box center [228, 78] width 122 height 42
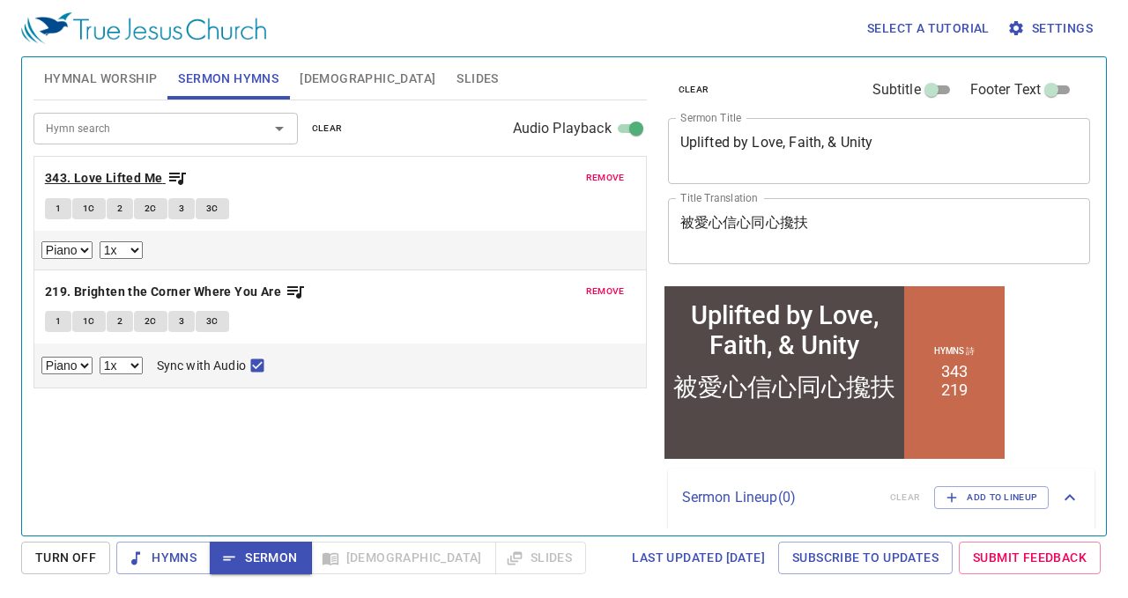
click at [125, 171] on b "343. Love Lifted Me" at bounding box center [104, 178] width 118 height 22
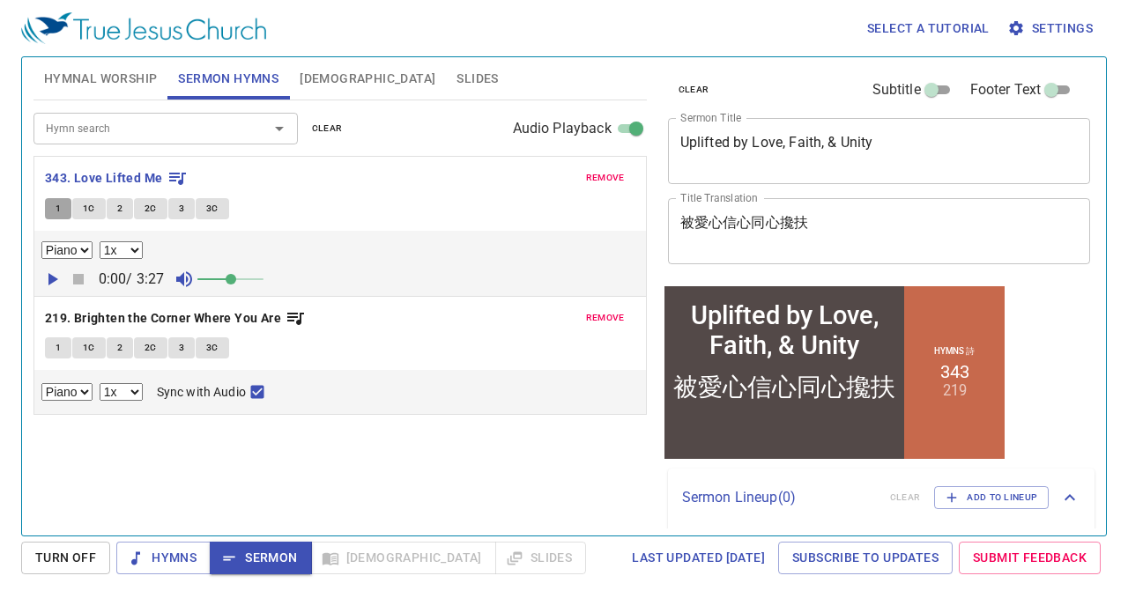
click at [56, 211] on span "1" at bounding box center [58, 209] width 5 height 16
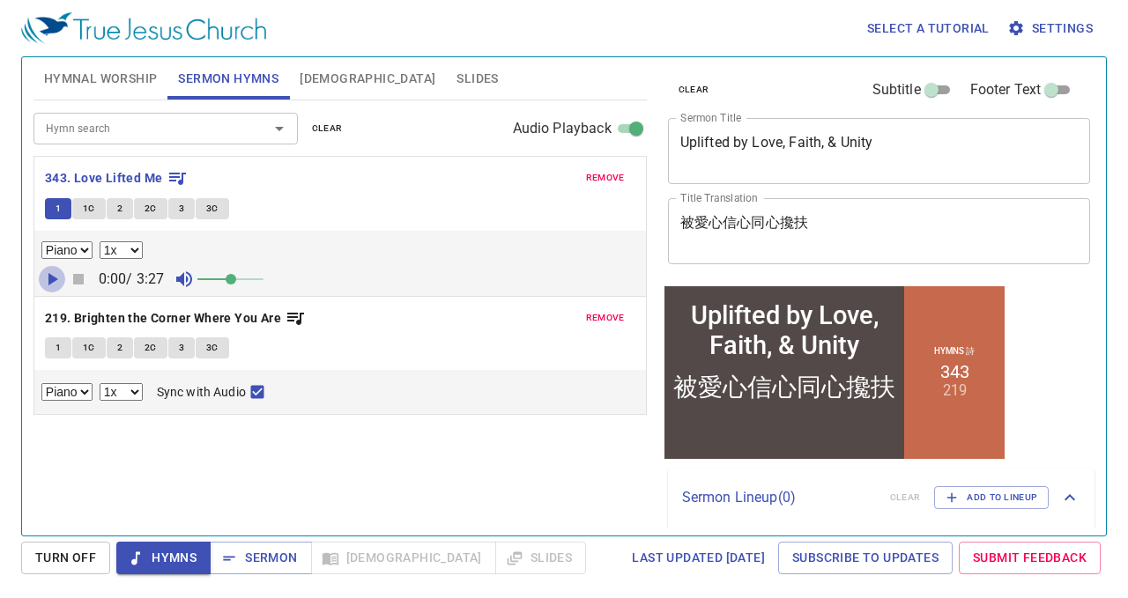
click at [47, 277] on icon "button" at bounding box center [51, 279] width 21 height 21
click at [85, 201] on span "1C" at bounding box center [89, 209] width 12 height 16
click at [122, 204] on button "2" at bounding box center [120, 208] width 26 height 21
click at [146, 204] on span "2C" at bounding box center [150, 209] width 12 height 16
click at [179, 212] on span "3" at bounding box center [181, 209] width 5 height 16
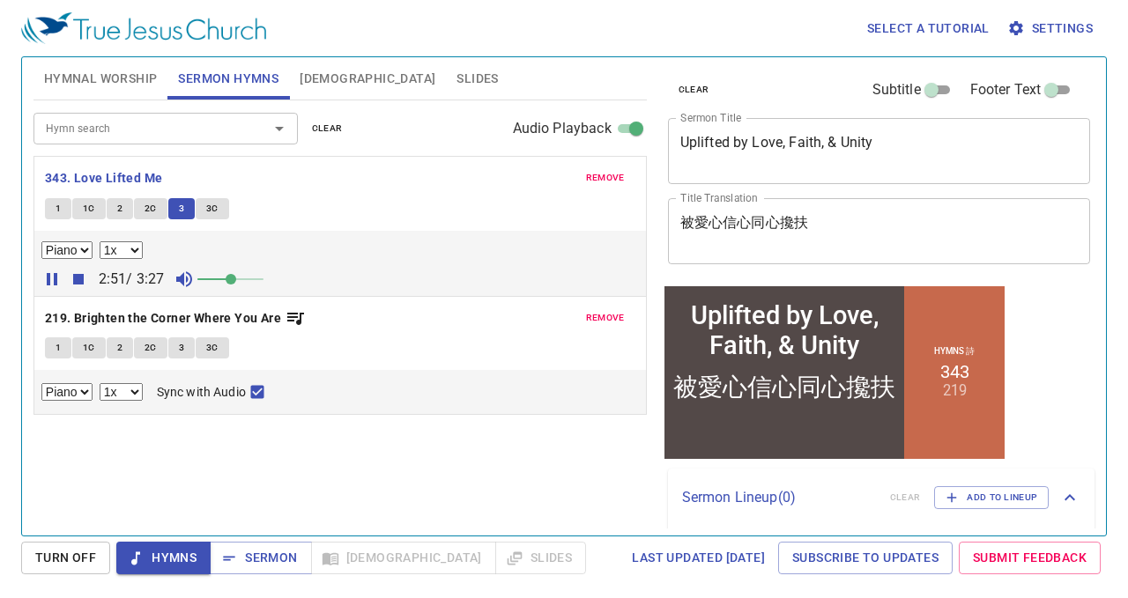
click at [203, 215] on button "3C" at bounding box center [212, 208] width 33 height 21
click at [275, 552] on span "Sermon" at bounding box center [260, 558] width 73 height 22
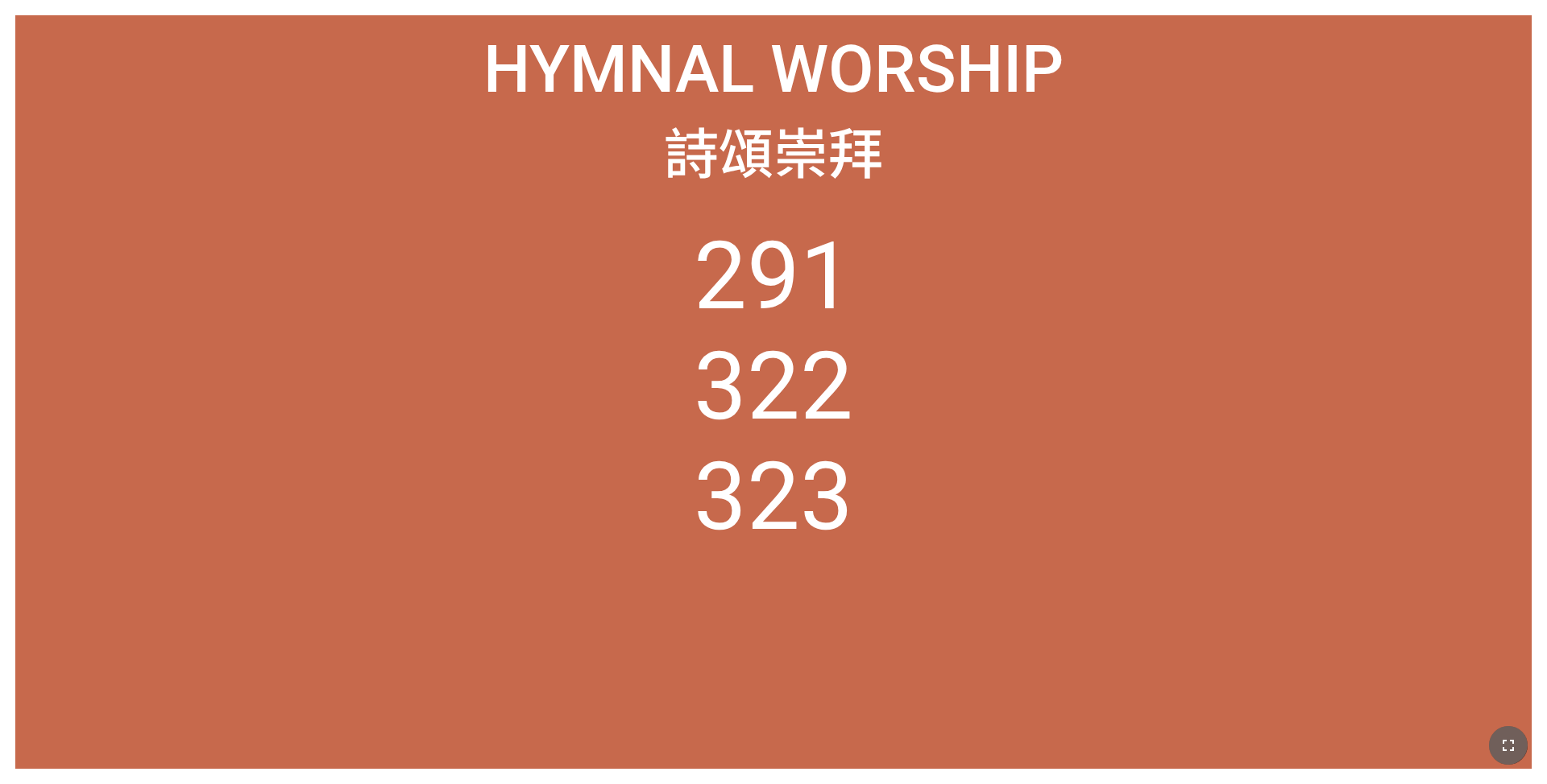
click at [645, 515] on icon "button" at bounding box center [1508, 745] width 19 height 19
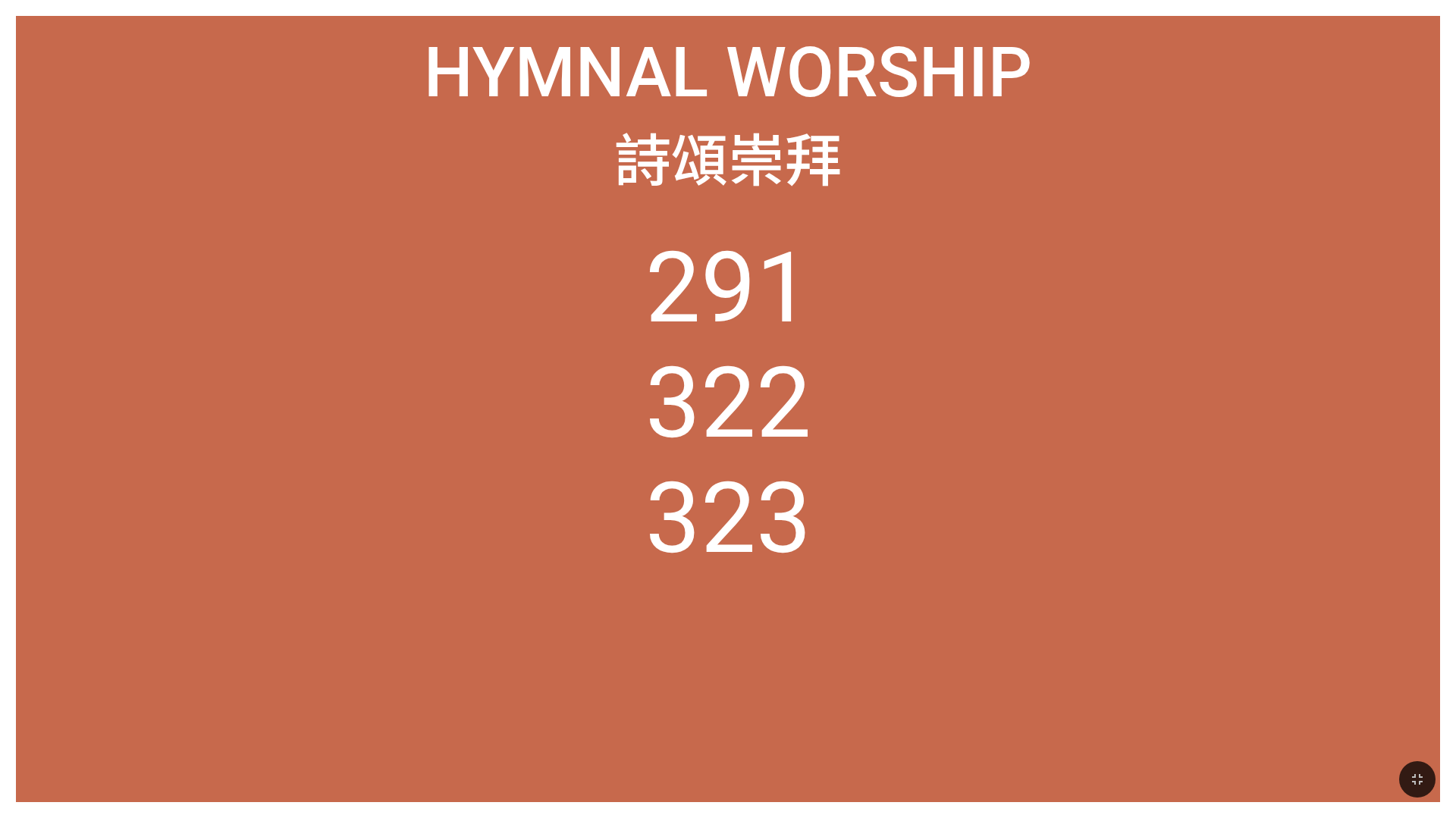
drag, startPoint x: 1408, startPoint y: 770, endPoint x: 1408, endPoint y: 726, distance: 44.0
click at [608, 485] on button "button" at bounding box center [1417, 779] width 36 height 36
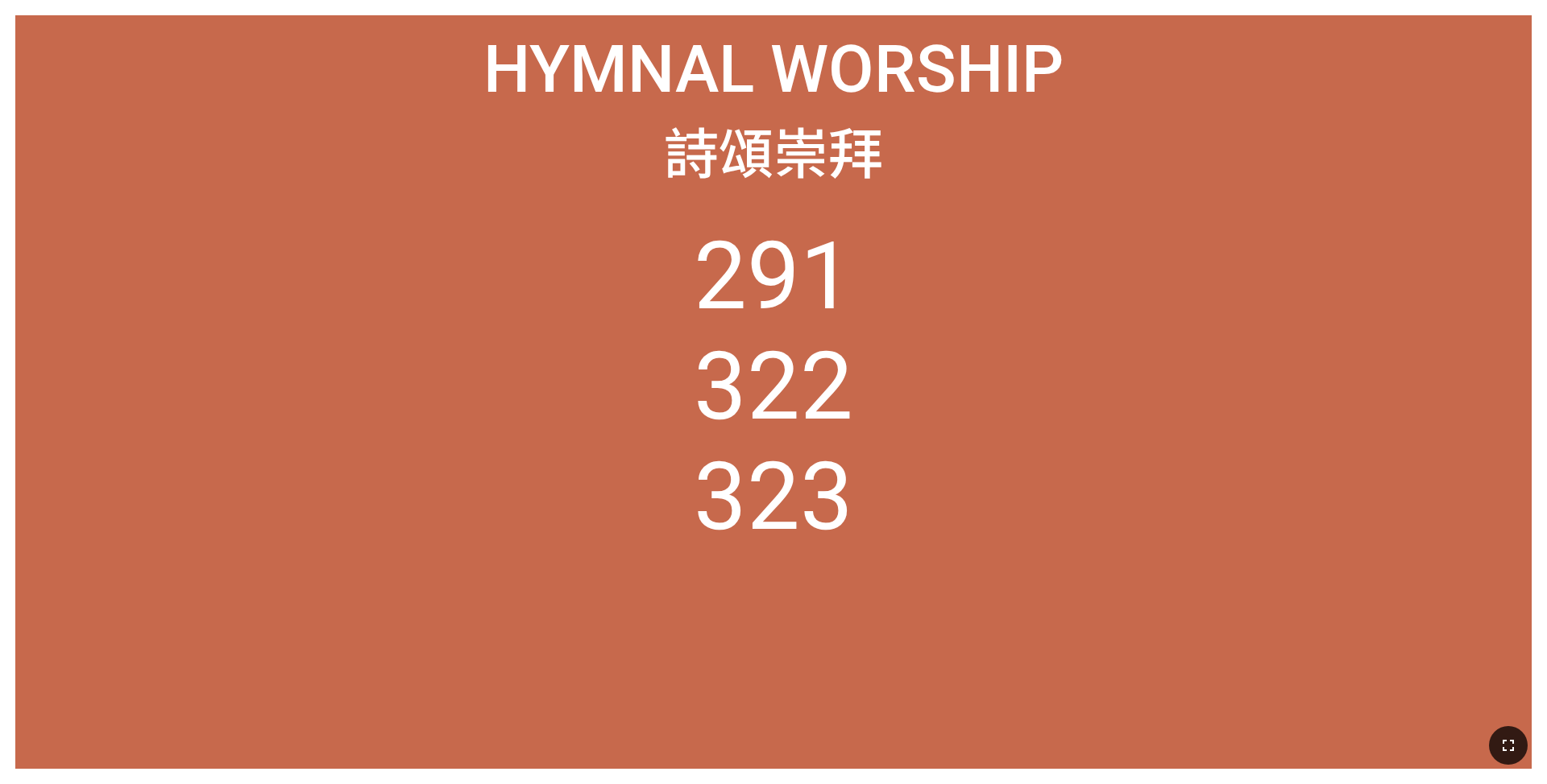
click at [645, 515] on icon "button" at bounding box center [1508, 746] width 11 height 11
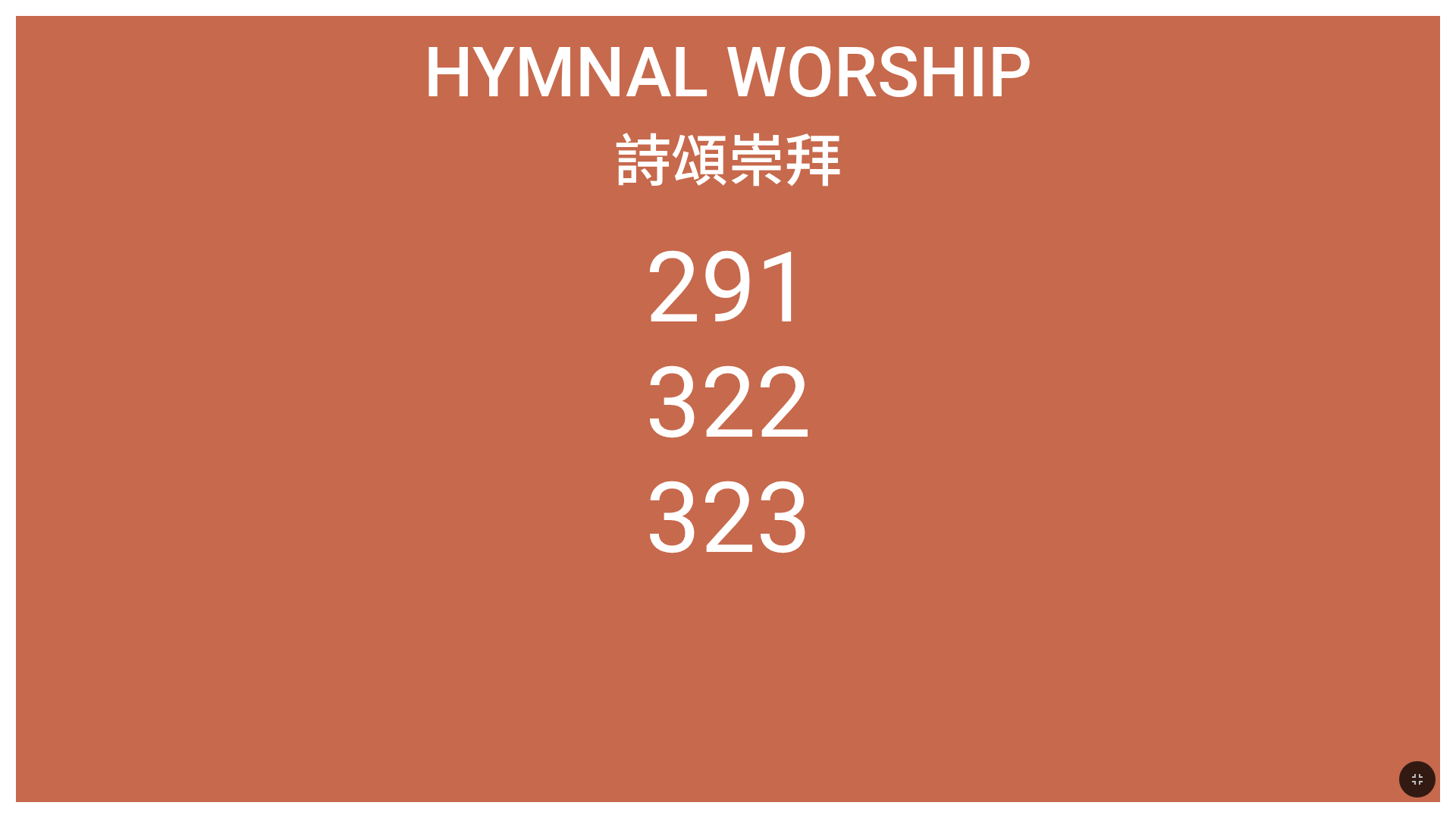
drag, startPoint x: 1405, startPoint y: 771, endPoint x: 1405, endPoint y: 727, distance: 44.0
click at [608, 485] on button "button" at bounding box center [1417, 779] width 36 height 36
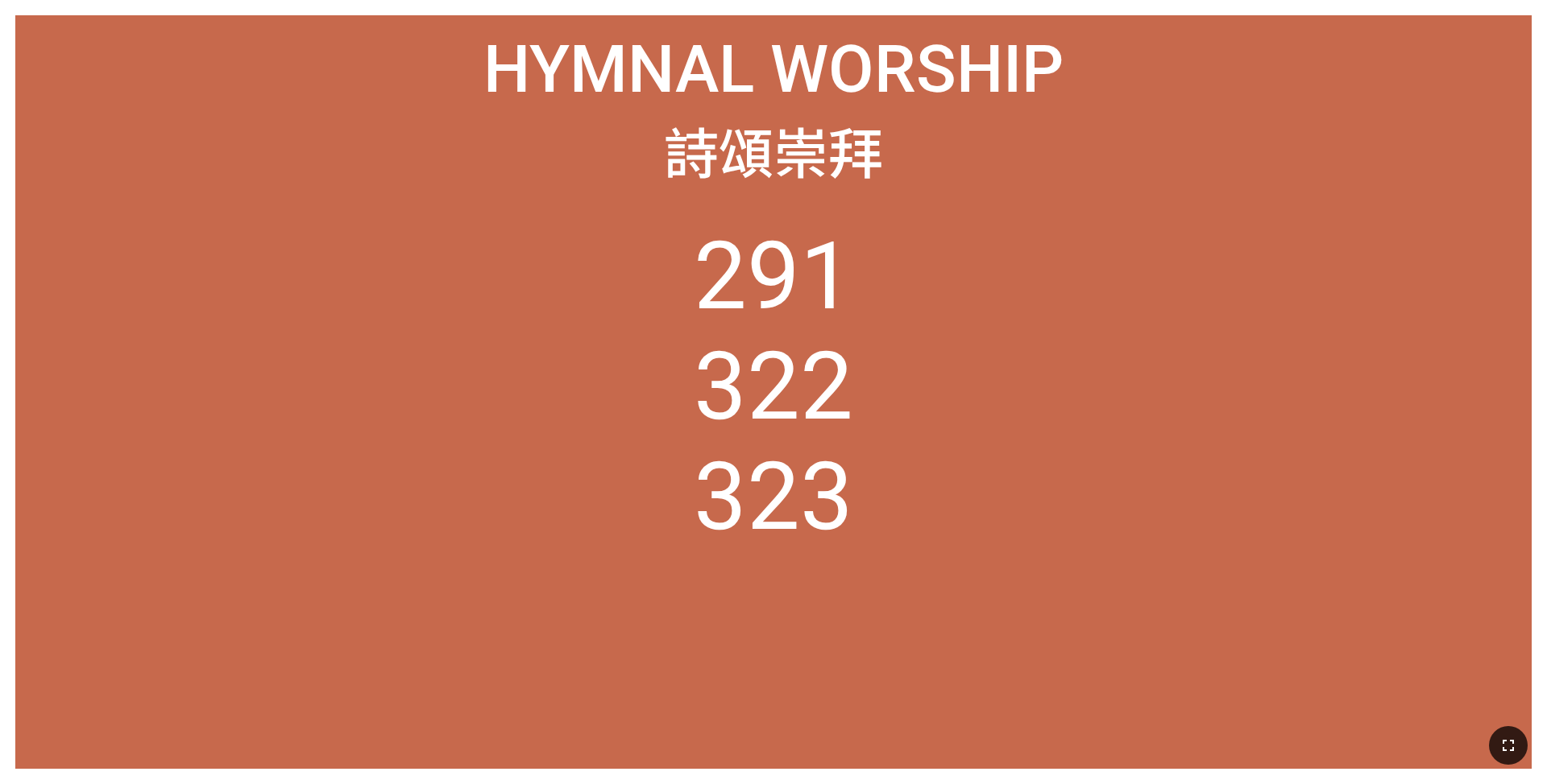
click at [645, 515] on button "button" at bounding box center [1508, 746] width 38 height 38
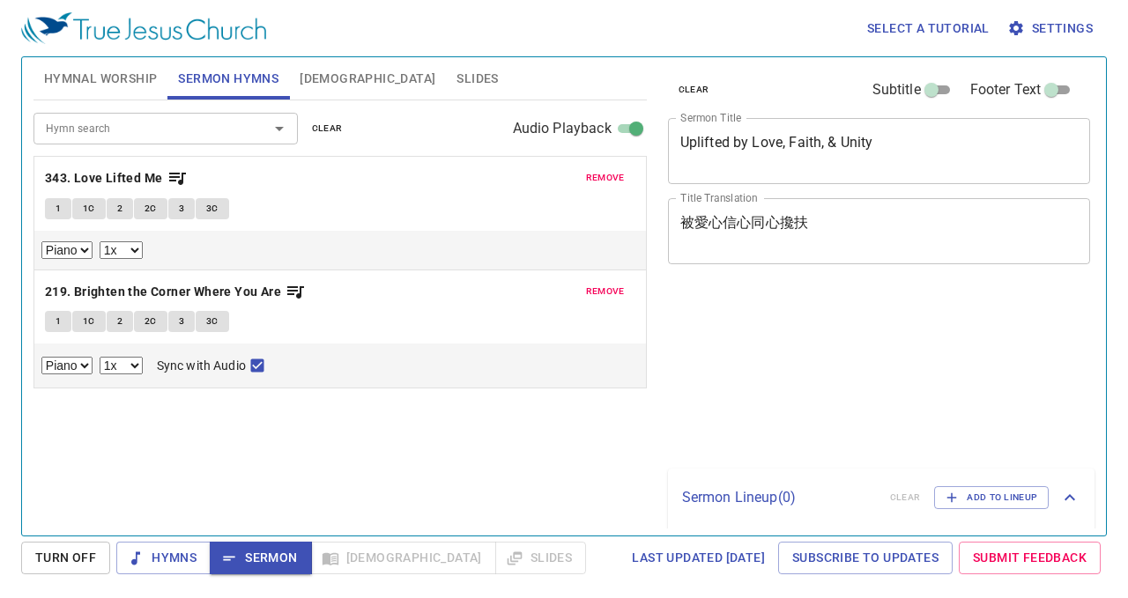
select select "1"
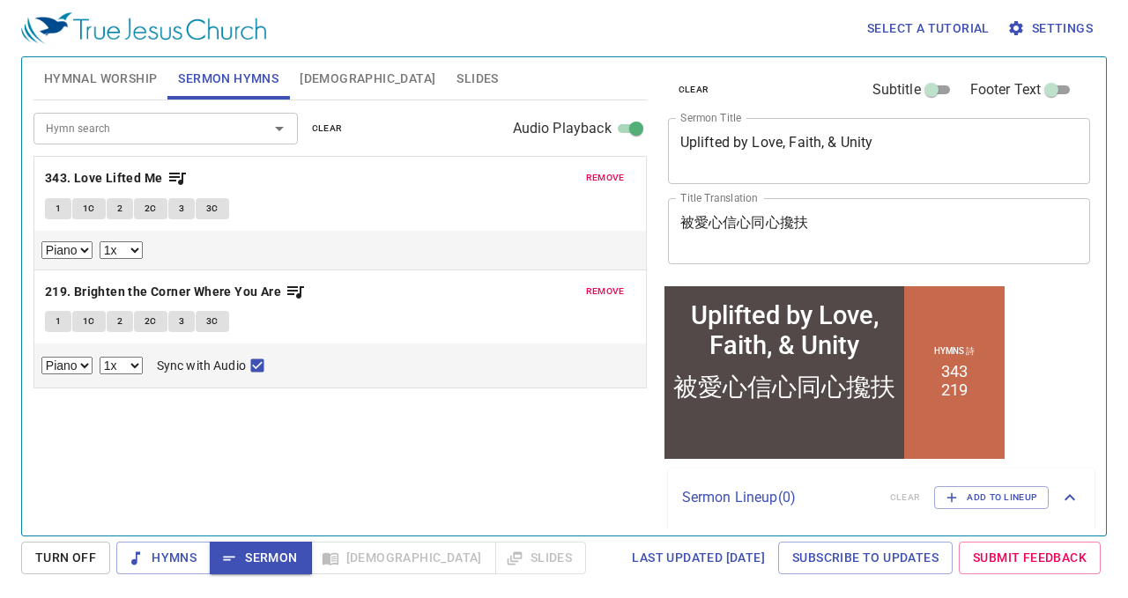
click at [310, 74] on span "[DEMOGRAPHIC_DATA]" at bounding box center [368, 79] width 136 height 22
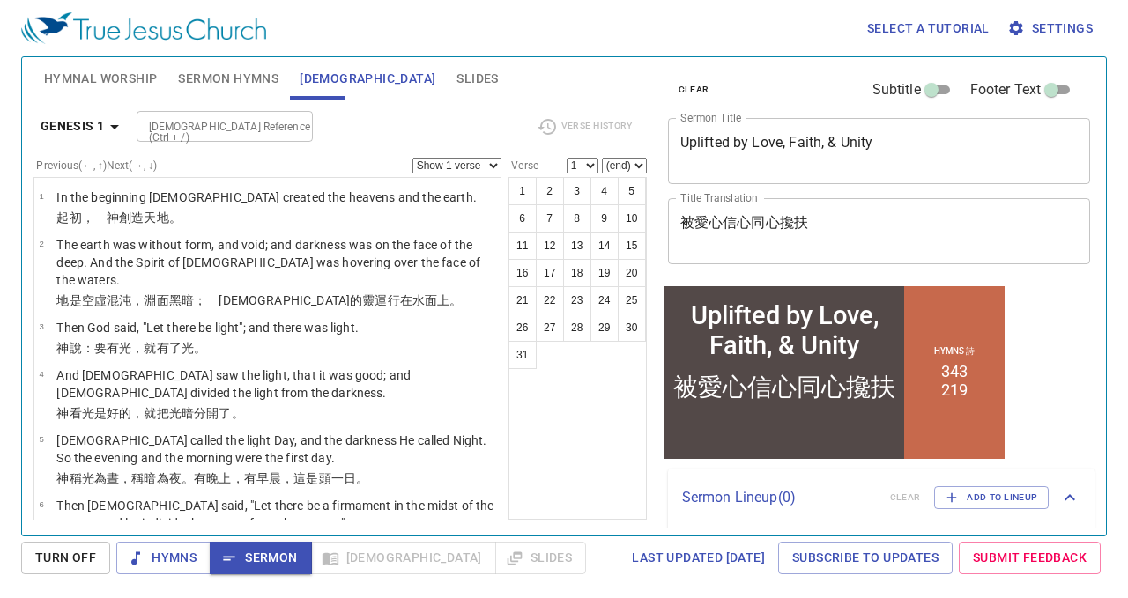
click at [231, 130] on input "[DEMOGRAPHIC_DATA] Reference (Ctrl + /)" at bounding box center [210, 126] width 137 height 20
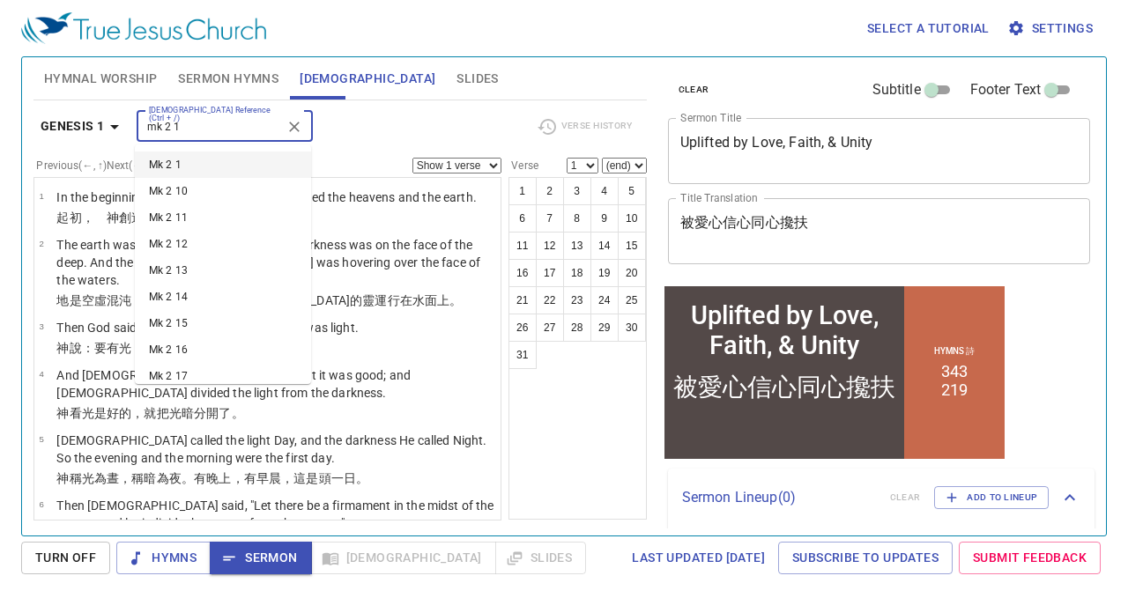
type input "mk 2 1"
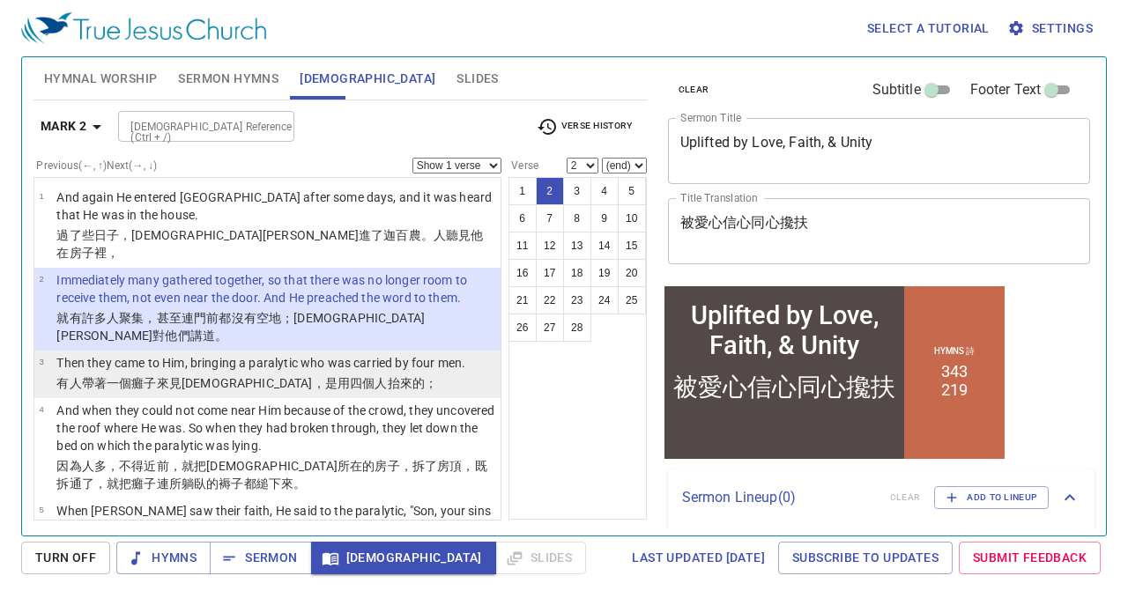
click at [233, 354] on p "Then they came to Him, bringing a paralytic who was carried by four men." at bounding box center [260, 363] width 409 height 18
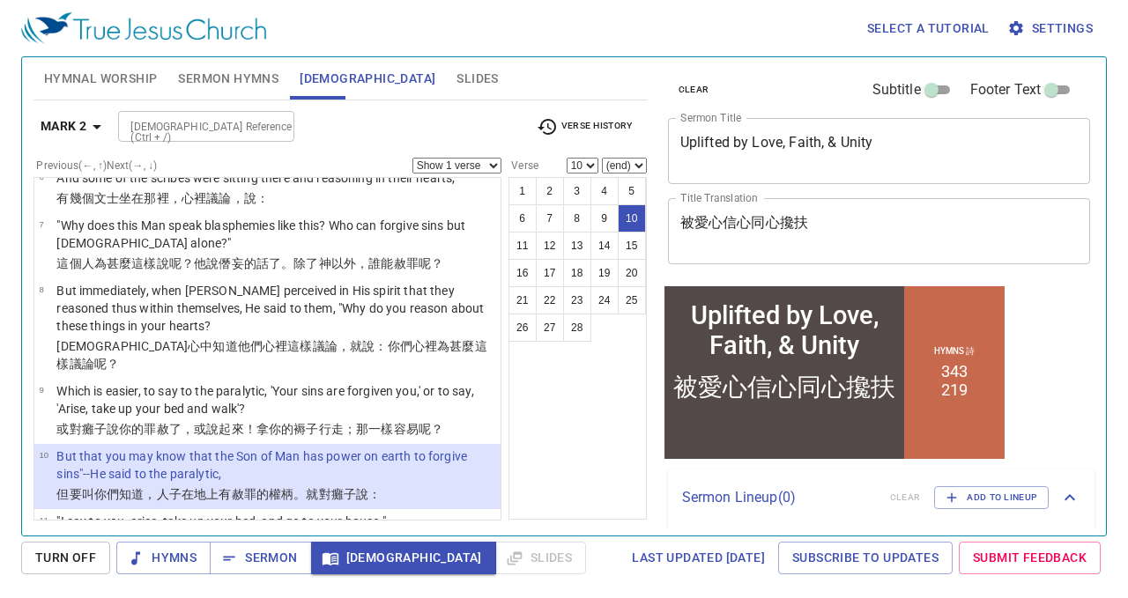
scroll to position [400, 0]
select select "11"
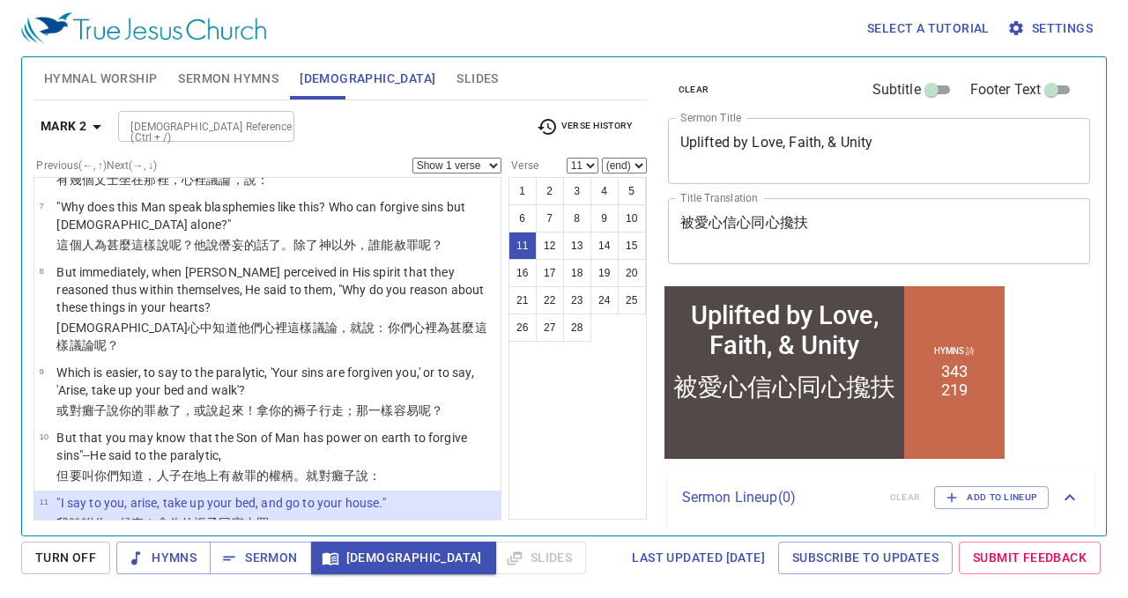
scroll to position [435, 0]
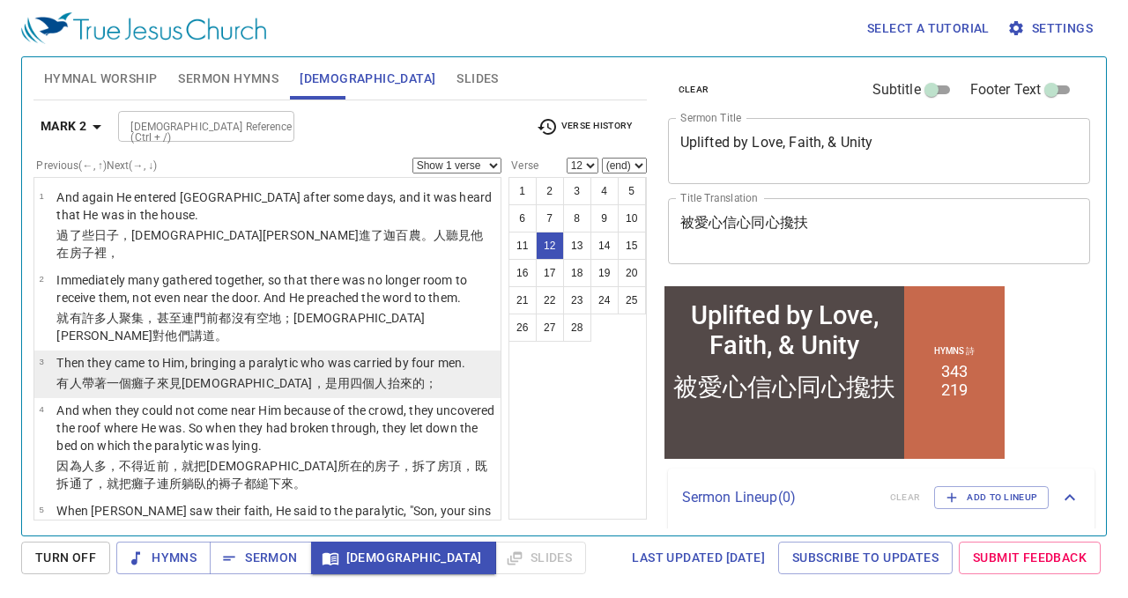
click at [199, 376] on wg2064 "見耶穌 ，是用 四個人 抬來 的；" at bounding box center [303, 383] width 268 height 14
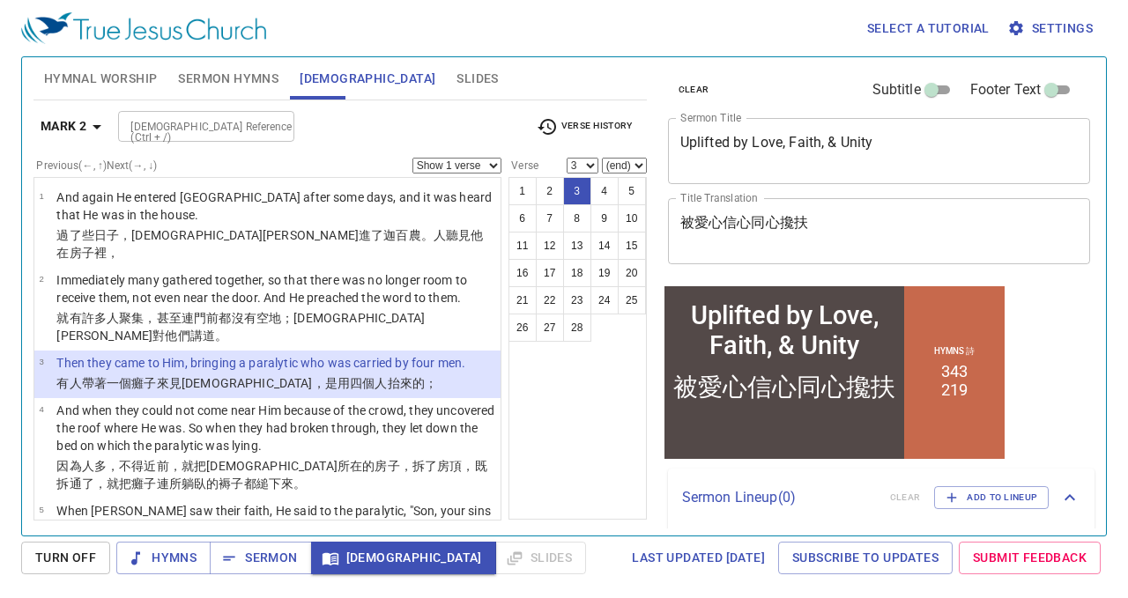
select select "4"
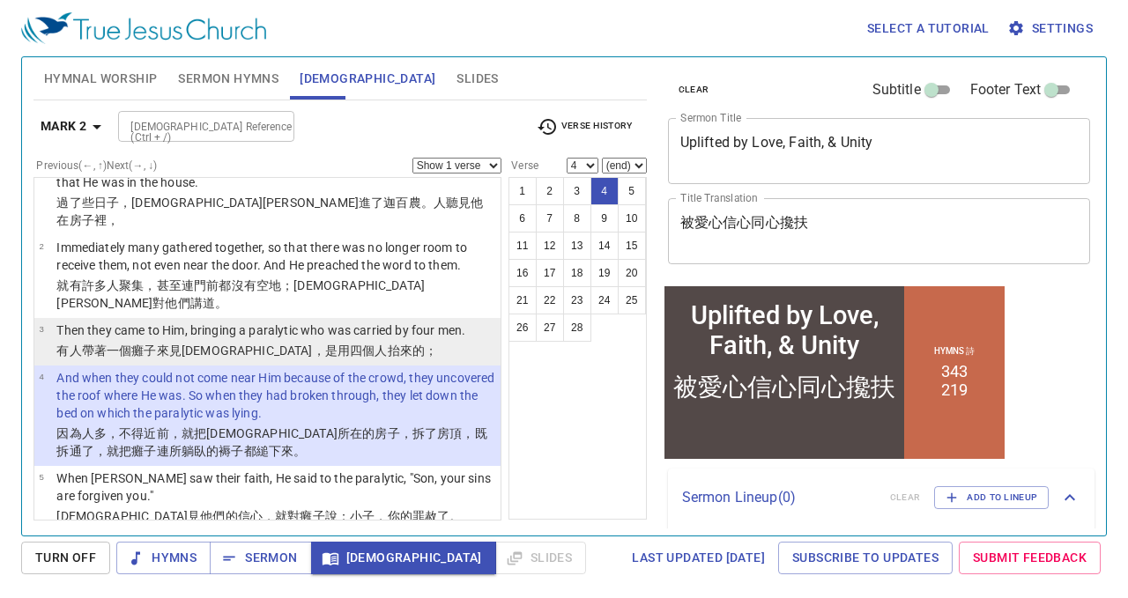
scroll to position [35, 0]
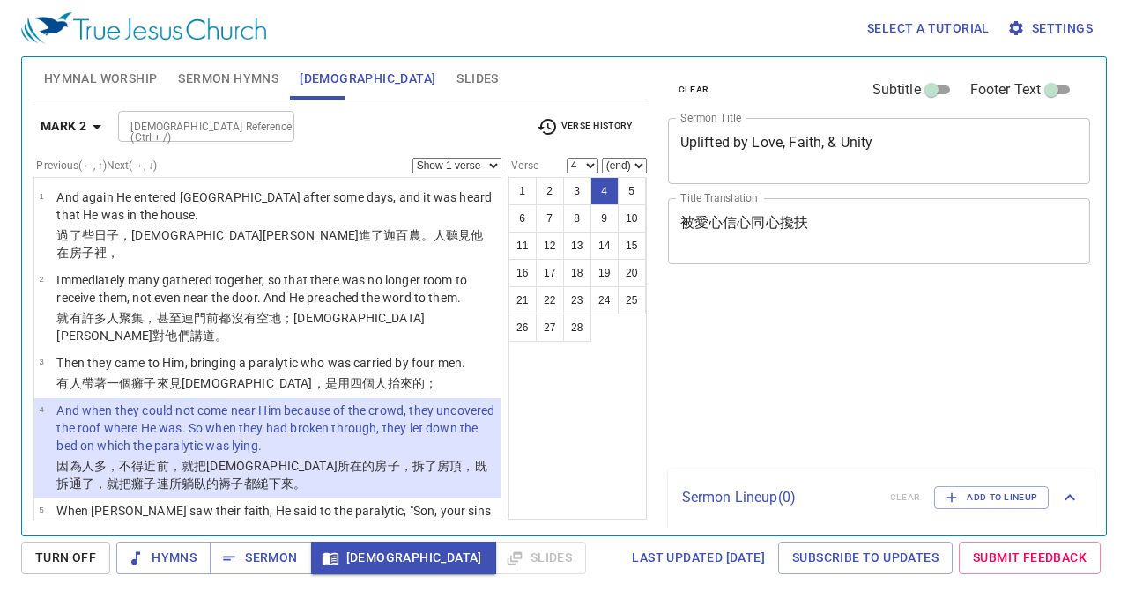
select select "4"
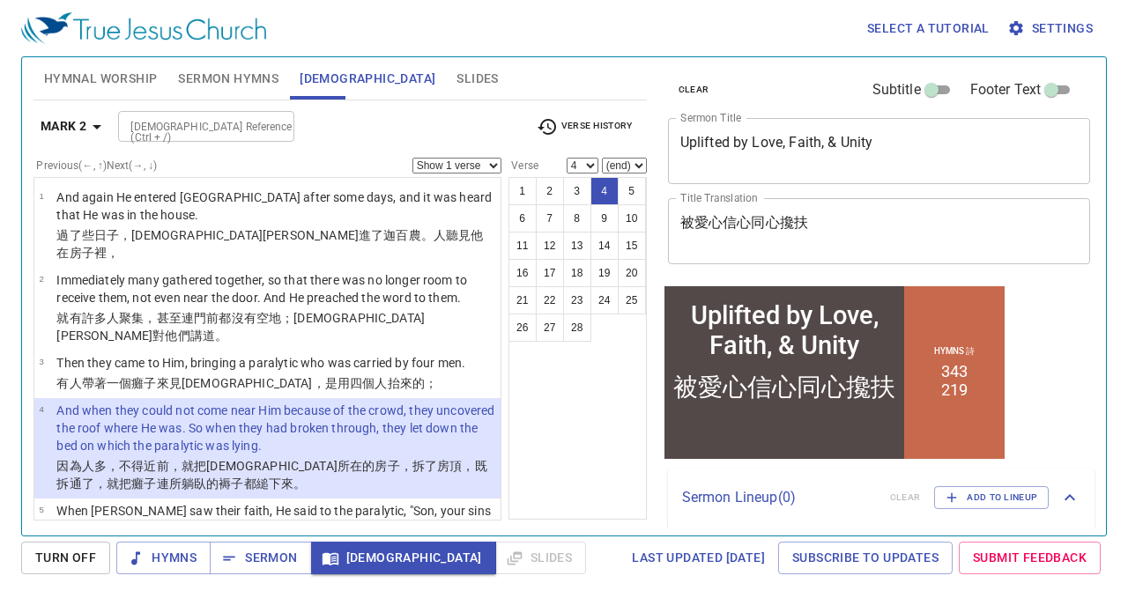
scroll to position [35, 0]
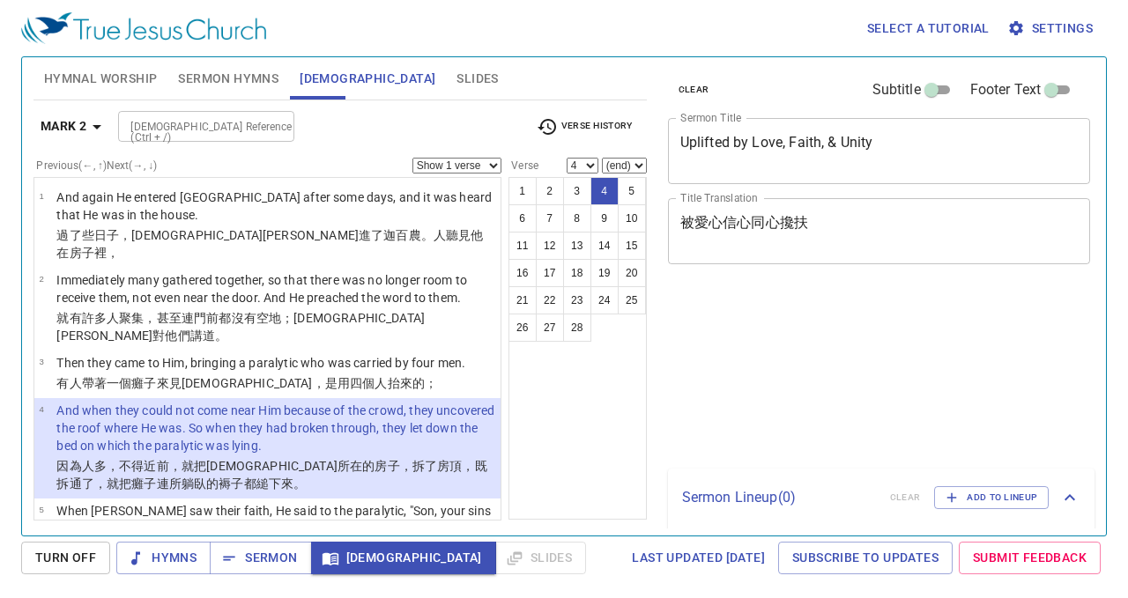
select select "4"
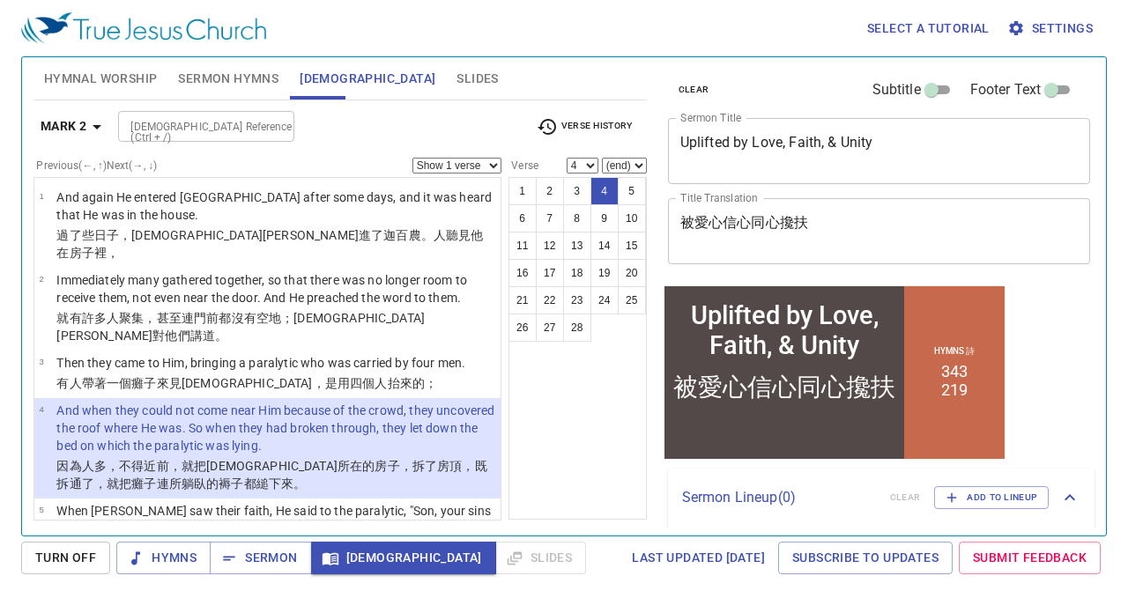
scroll to position [35, 0]
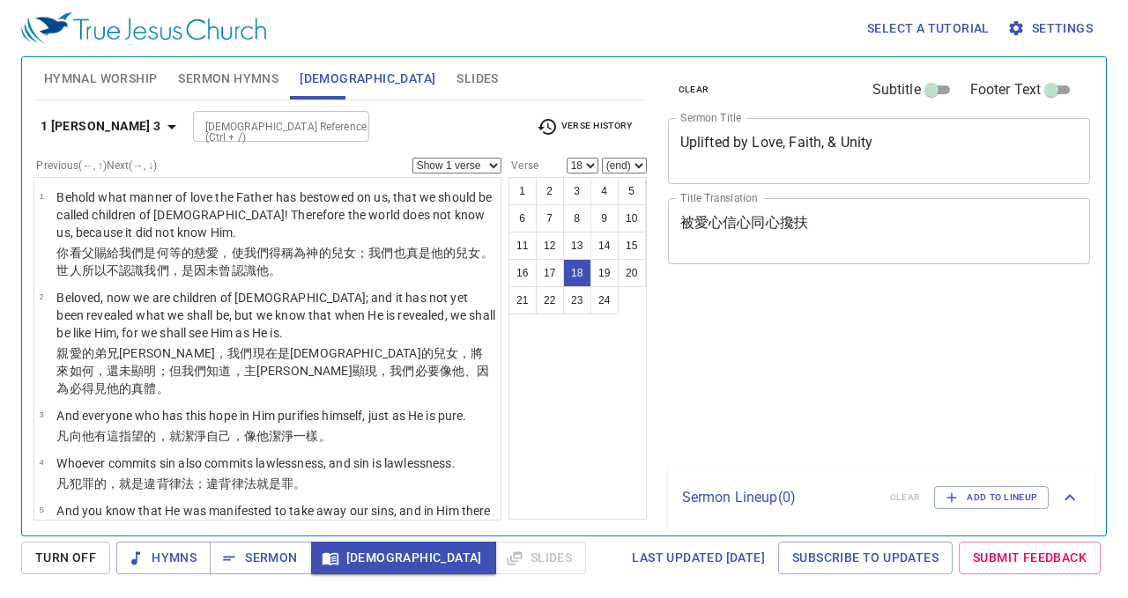
select select "18"
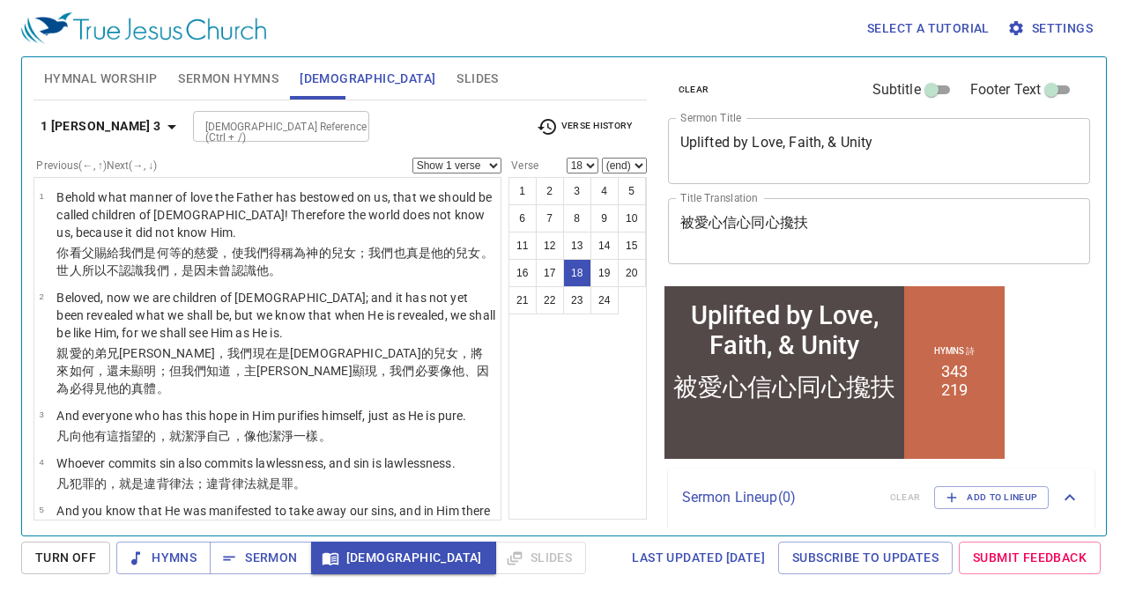
scroll to position [1117, 0]
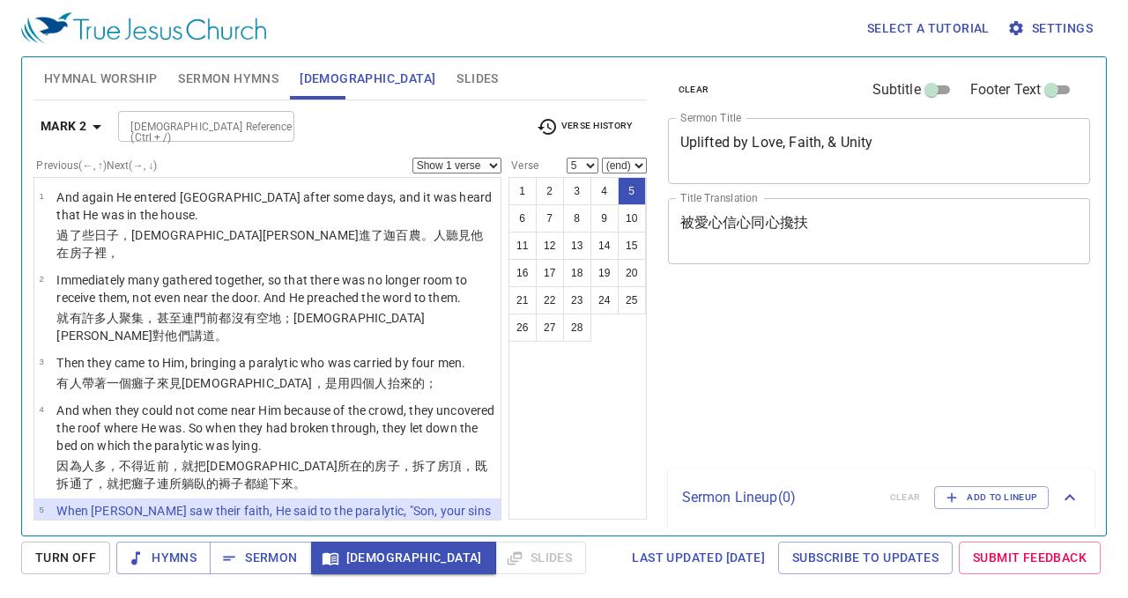
select select "5"
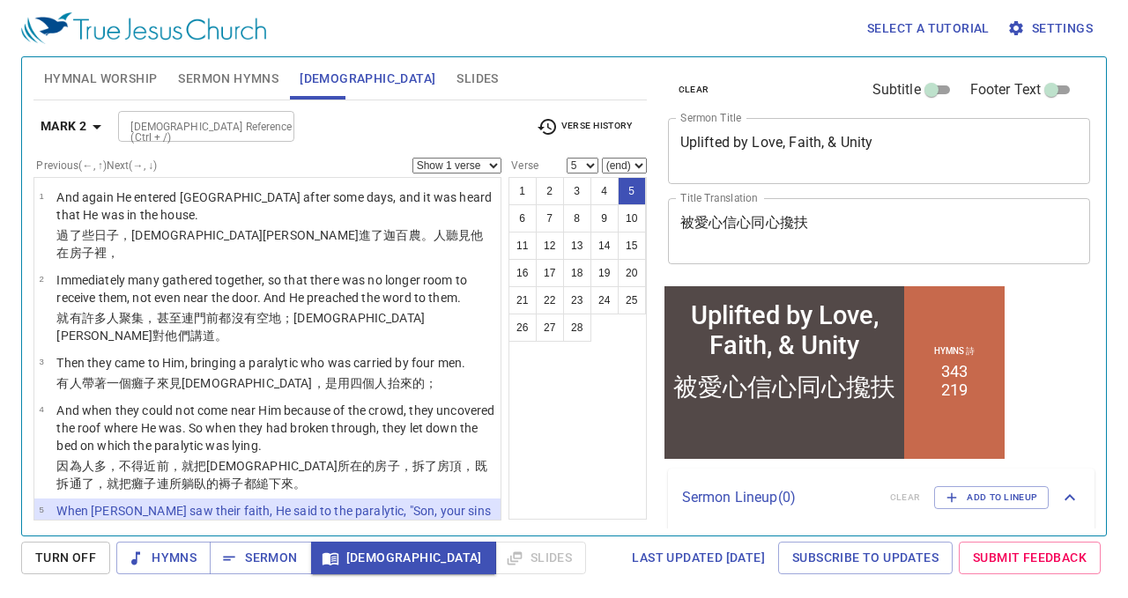
scroll to position [146, 0]
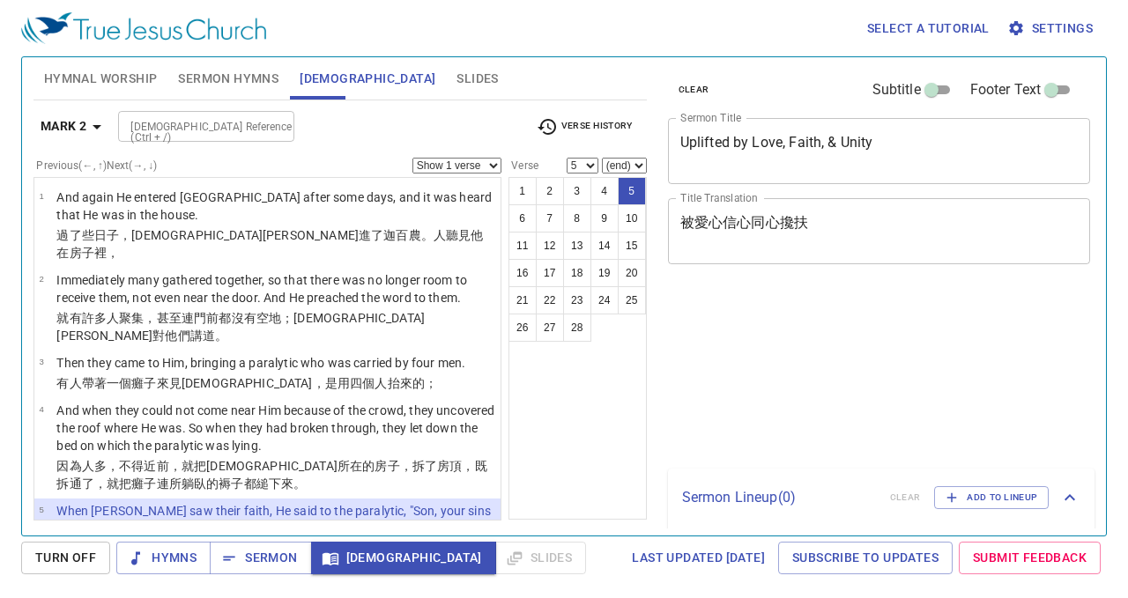
select select "5"
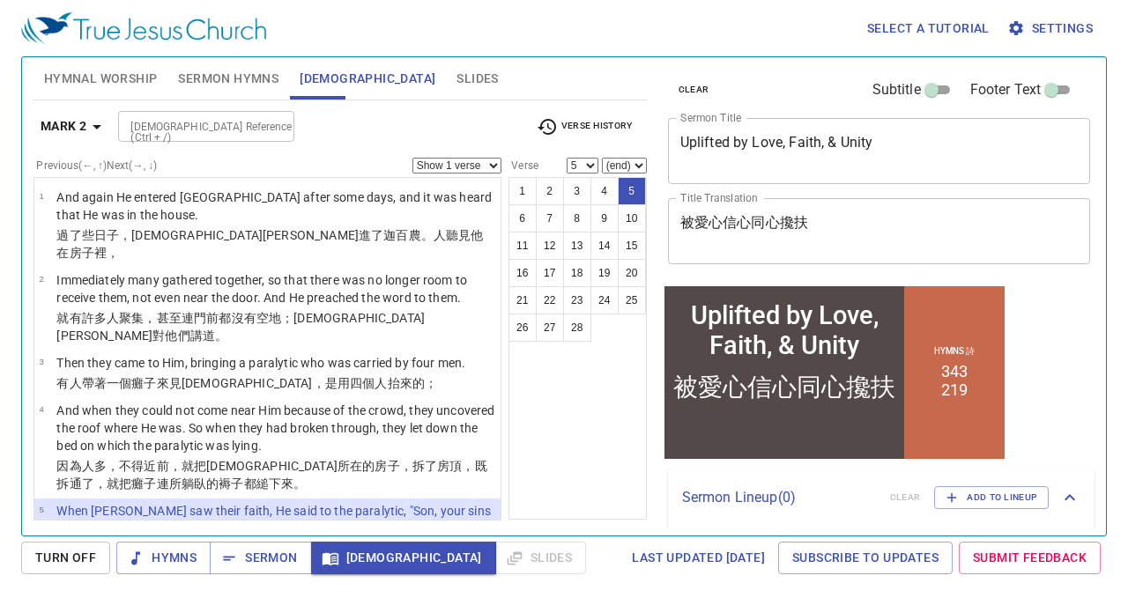
scroll to position [146, 0]
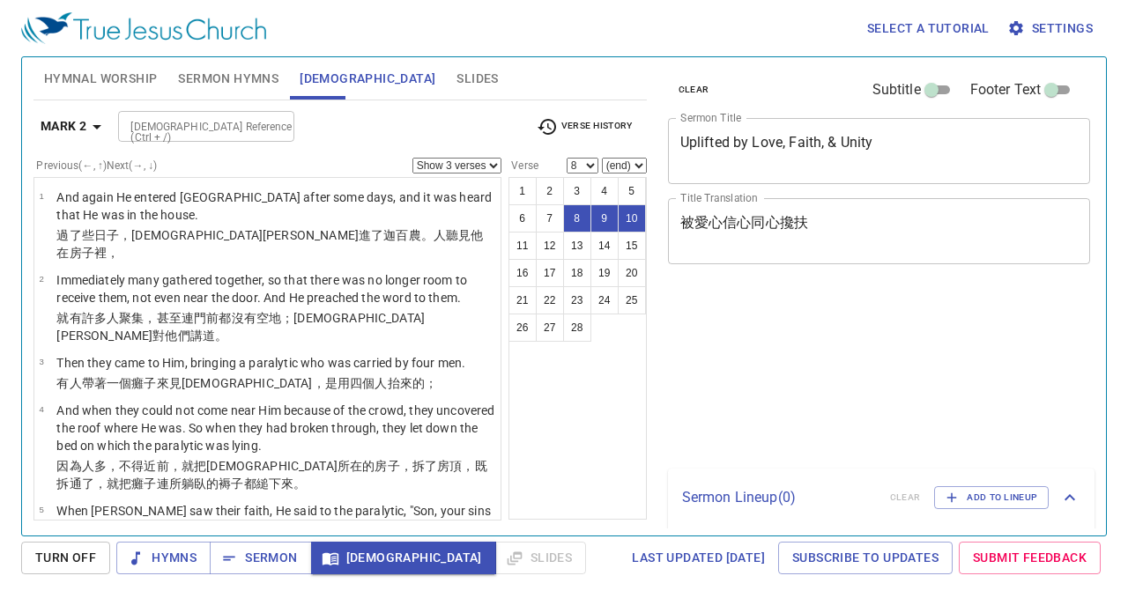
select select "3"
select select "8"
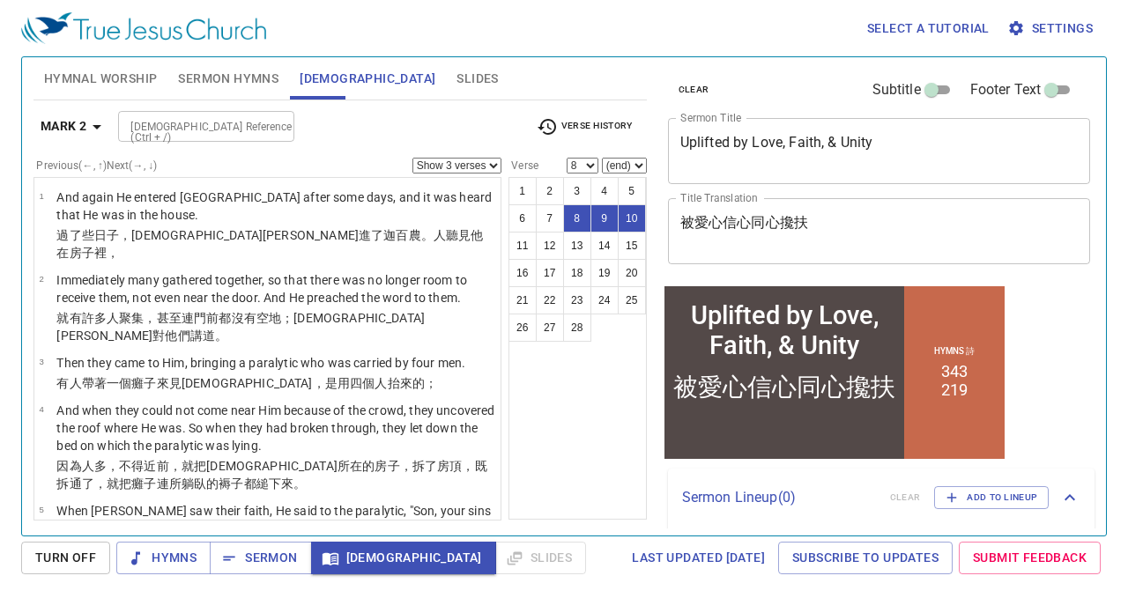
scroll to position [333, 0]
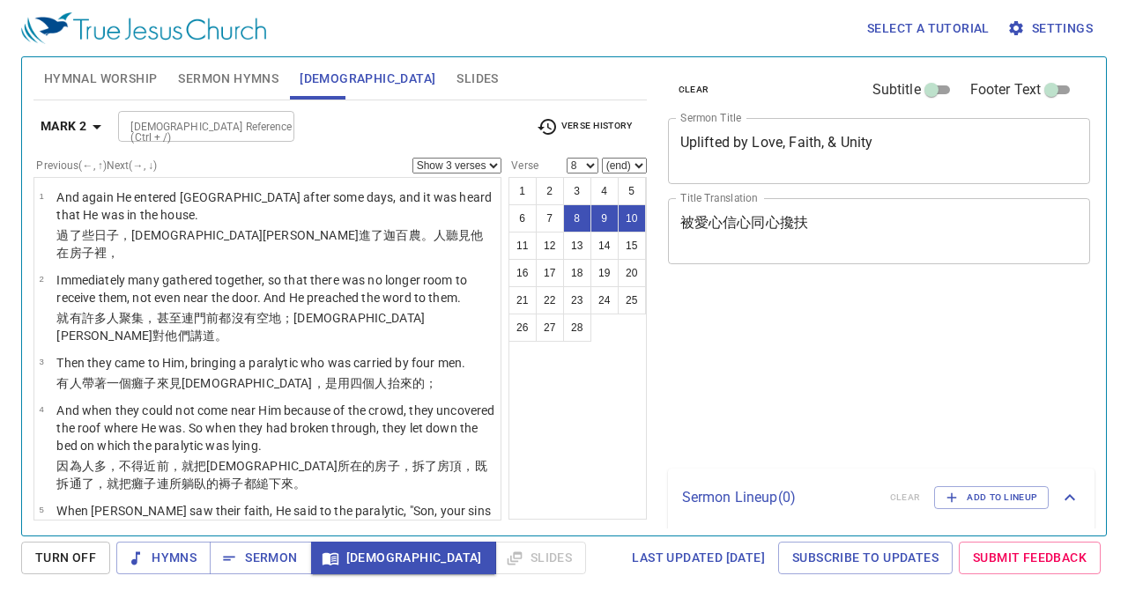
select select "3"
select select "8"
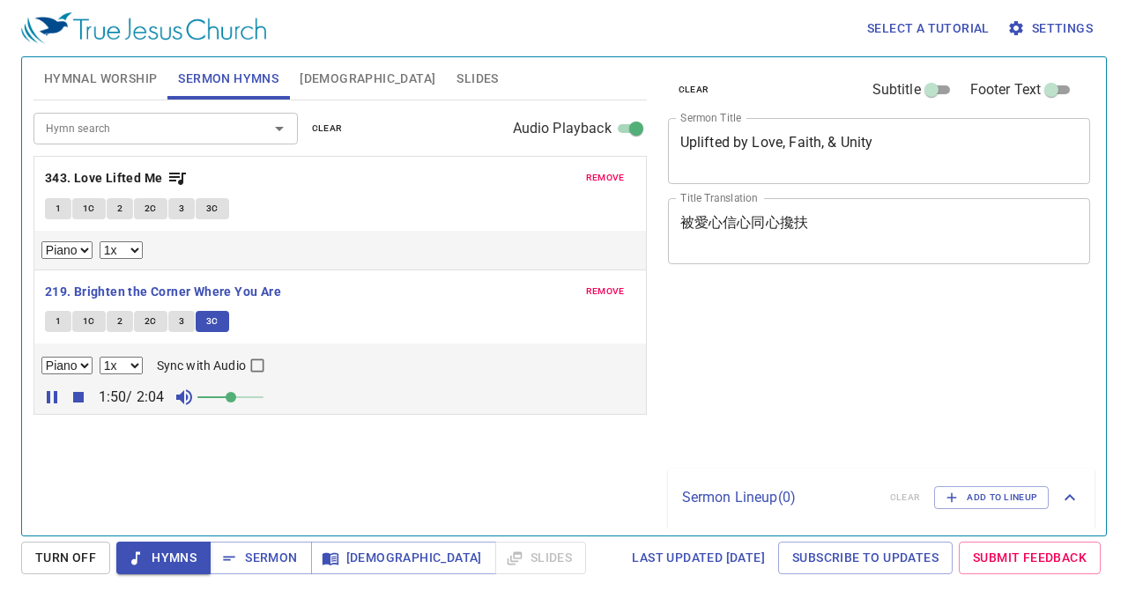
select select "1"
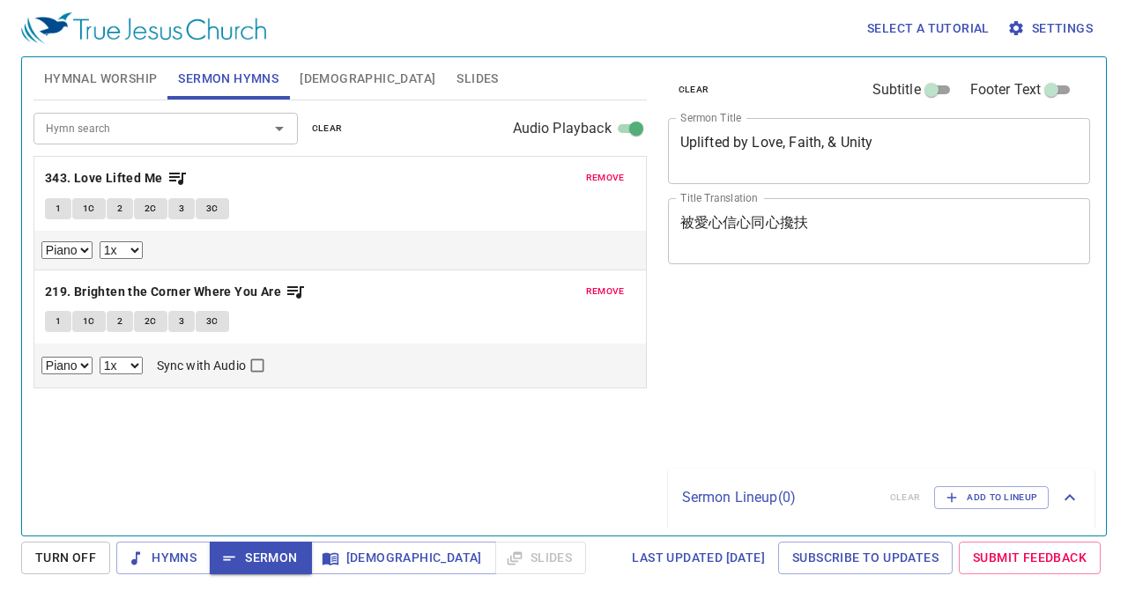
select select "1"
